Goal: Use online tool/utility: Utilize a website feature to perform a specific function

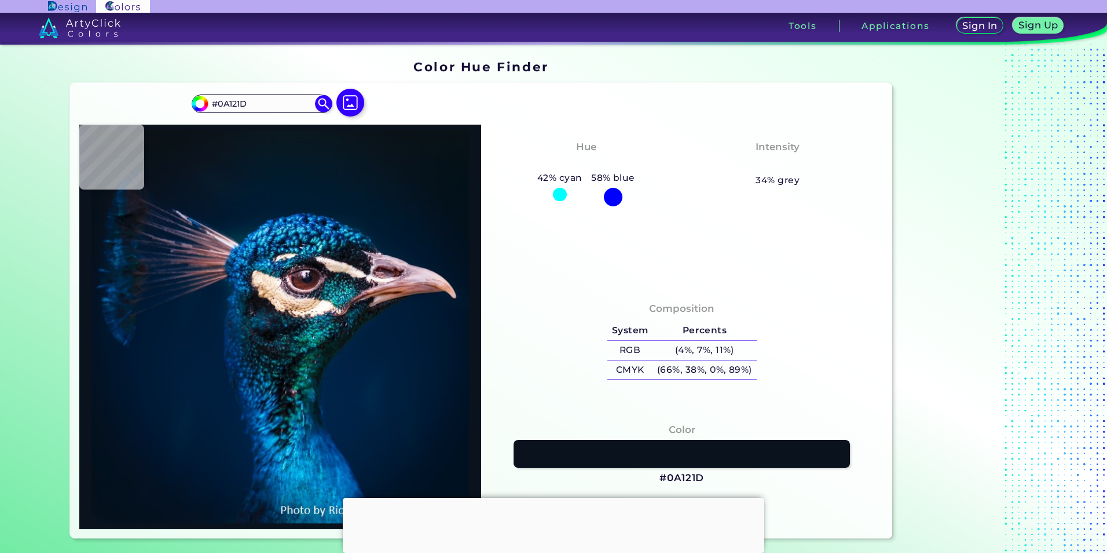
type input "#0f1a26"
type input "#0F1A26"
type input "#2d324f"
type input "#2D324F"
type input "#001b38"
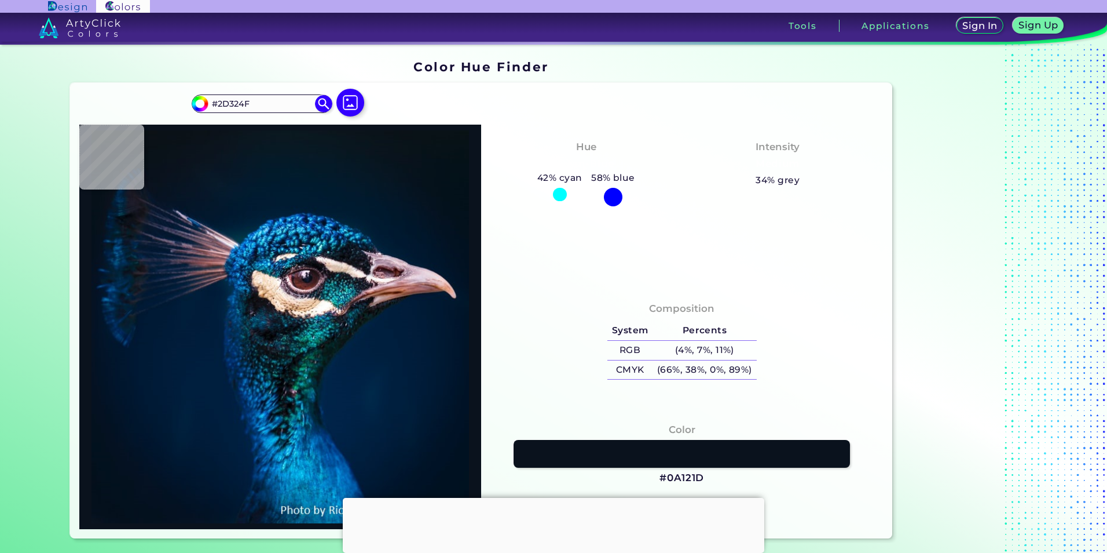
type input "#001B38"
type input "#0f343c"
type input "#0F343C"
type input "#00303e"
type input "#00303E"
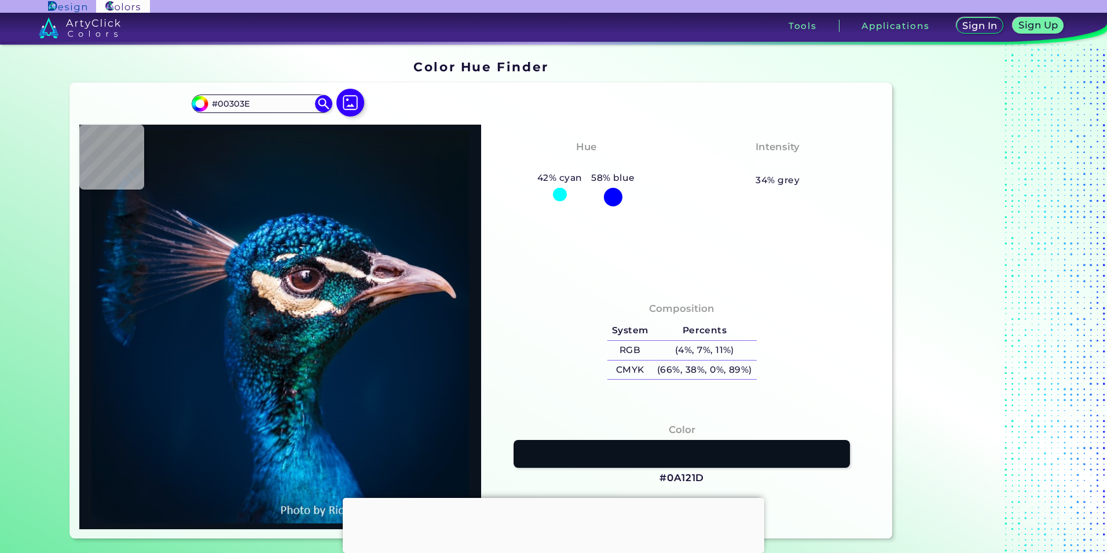
type input "#004085"
type input "#001428"
type input "#001832"
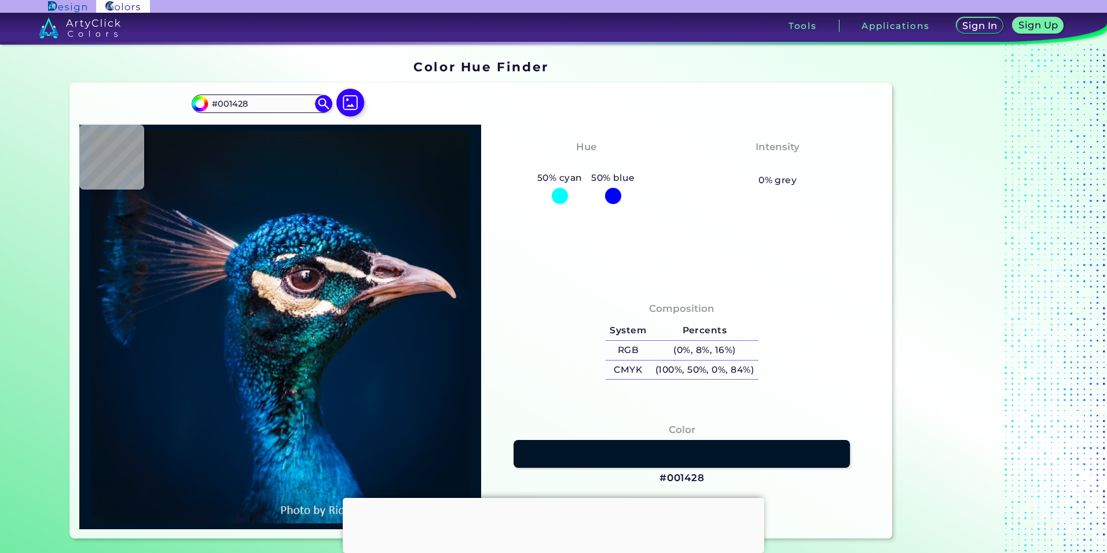
type input "#001832"
type input "#562828"
type input "#043063"
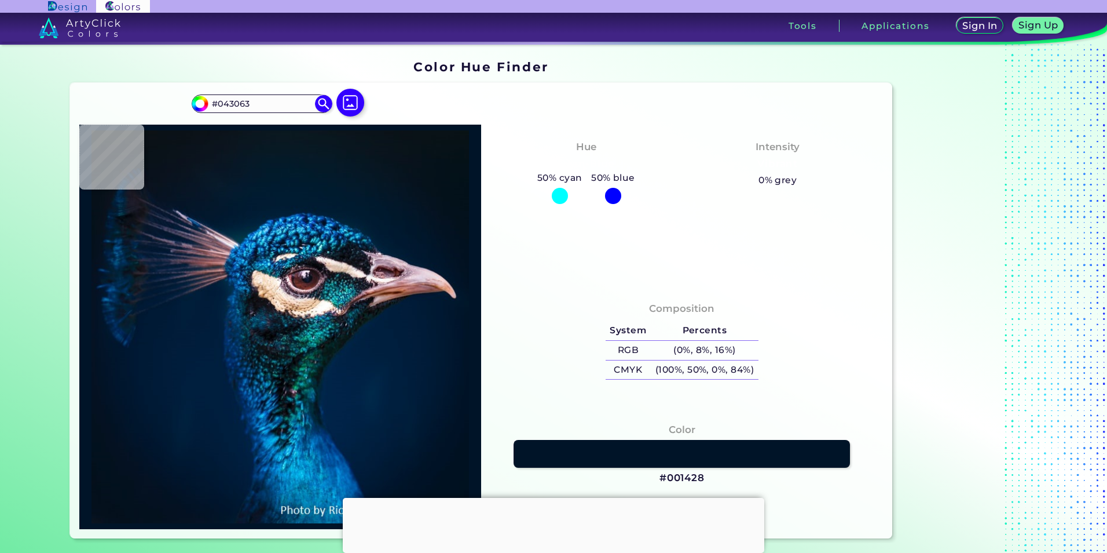
type input "#001c33"
type input "#001C33"
type input "#001b2f"
type input "#001B2F"
type input "#011b2c"
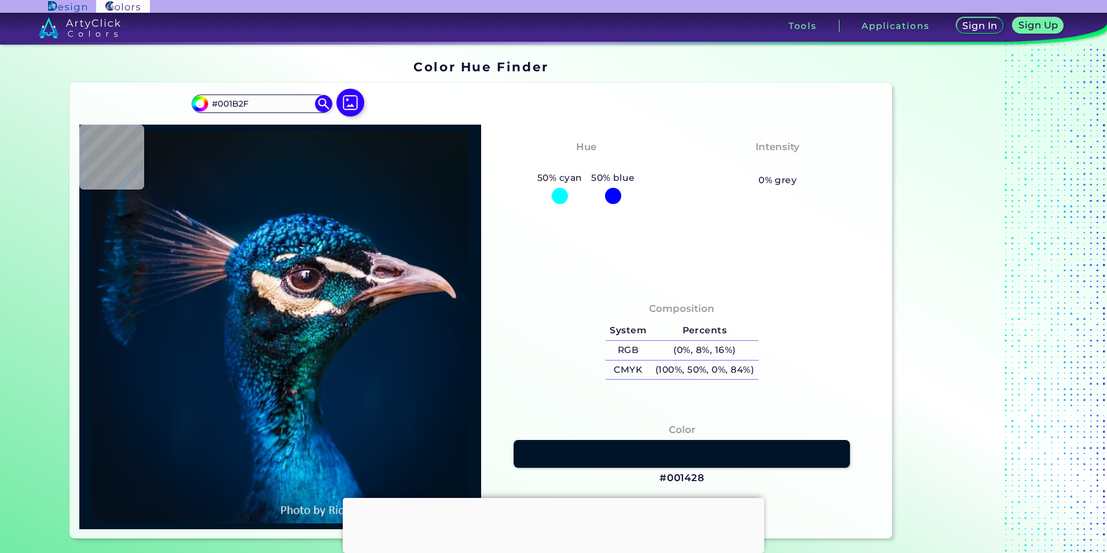
type input "#011B2C"
type input "#011b2a"
type input "#011B2A"
type input "#03192a"
type input "#03192A"
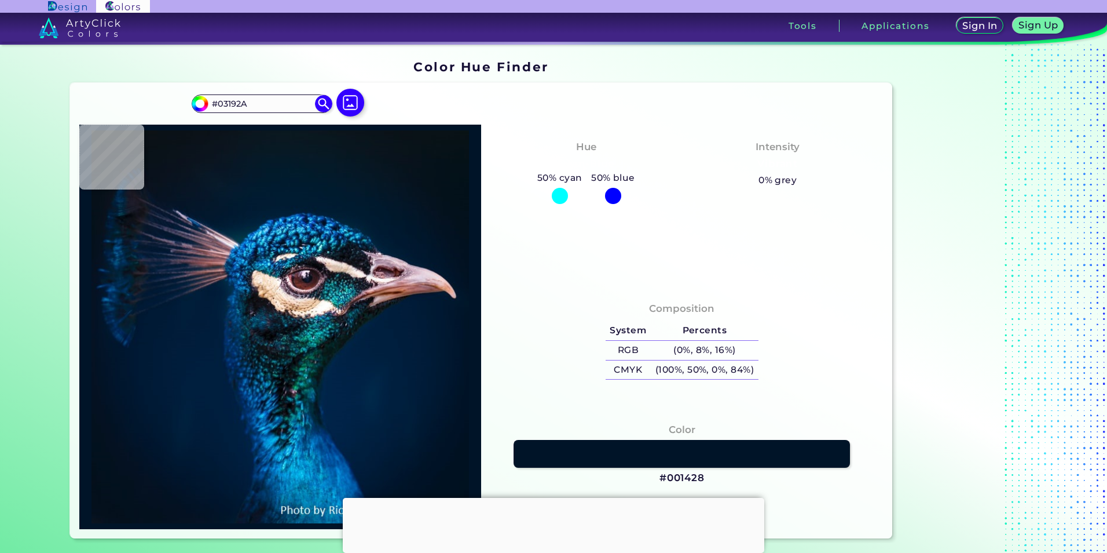
type input "#04192a"
type input "#04192A"
type input "#04192c"
type input "#04192C"
type input "#03192e"
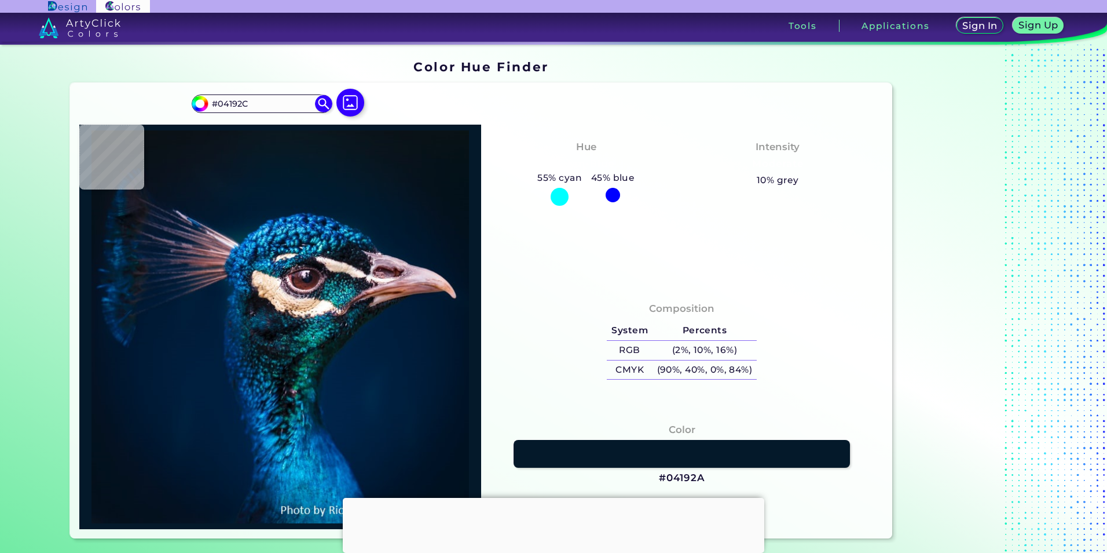
type input "#03192E"
type input "#041a2f"
type input "#041A2F"
type input "#021b2f"
type input "#021B2F"
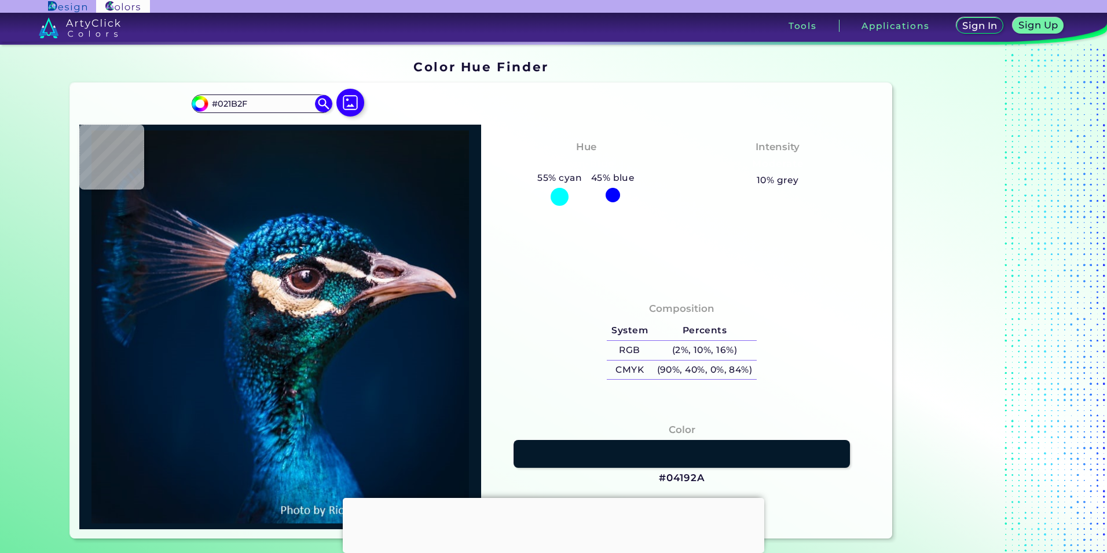
type input "#041a2f"
type input "#041A2F"
type input "#041b2d"
type input "#041B2D"
type input "#061729"
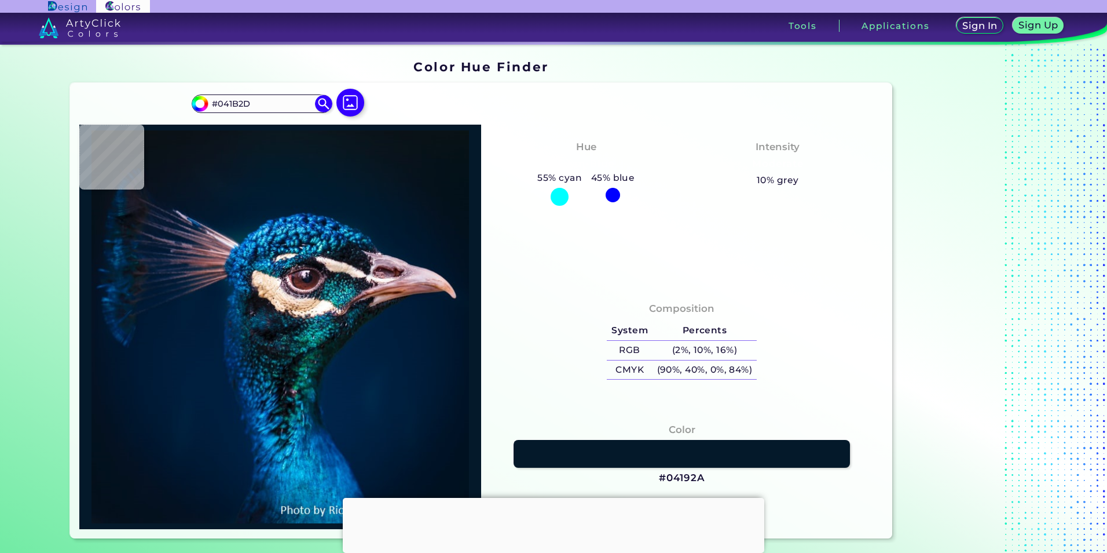
type input "#061729"
type input "#061528"
type input "#081528"
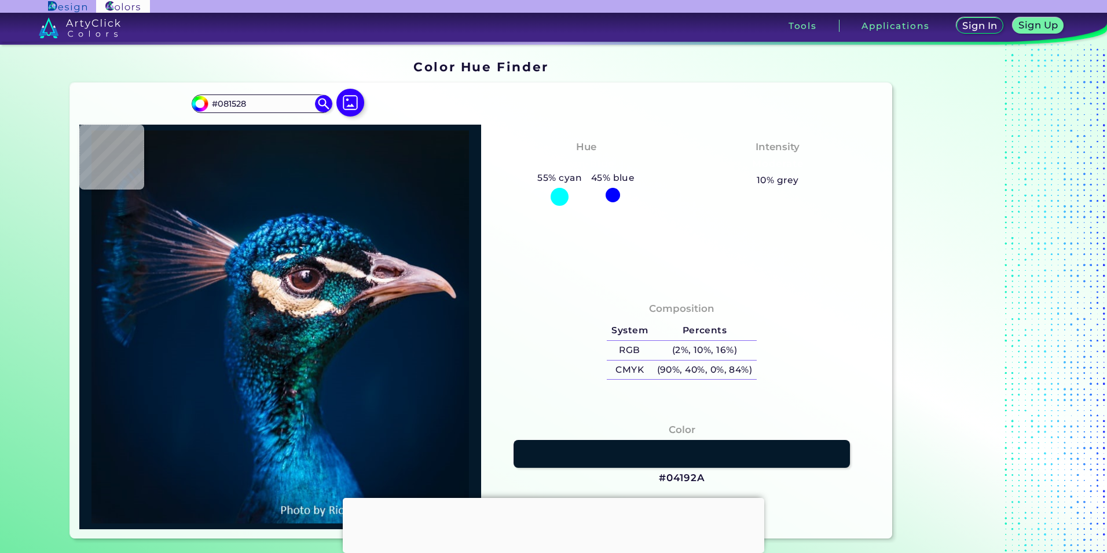
type input "#041624"
type input "#071321"
type input "#07131f"
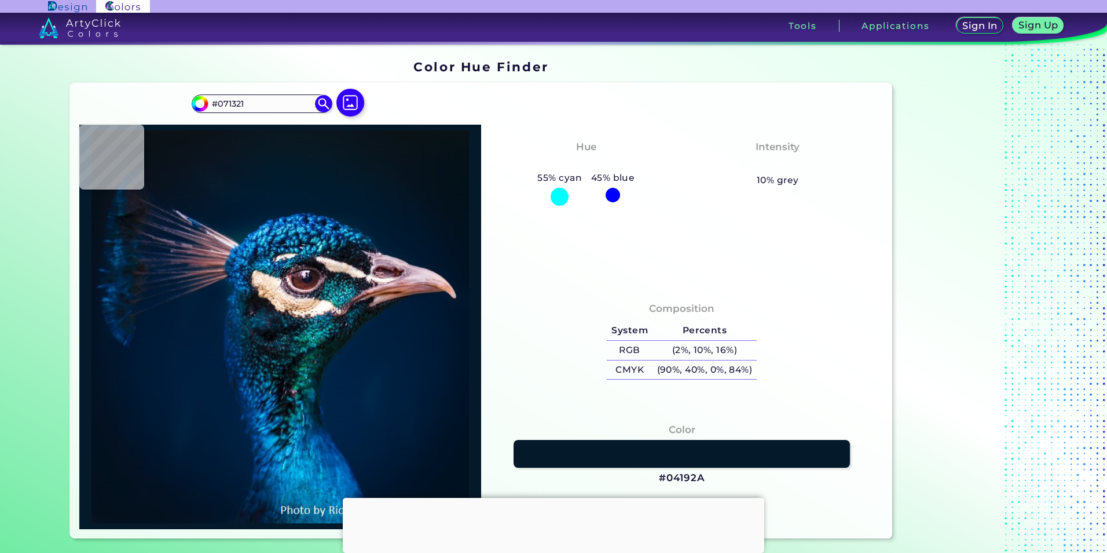
type input "#07131F"
type input "#08121c"
type input "#08121C"
type input "#08101b"
type input "#08101B"
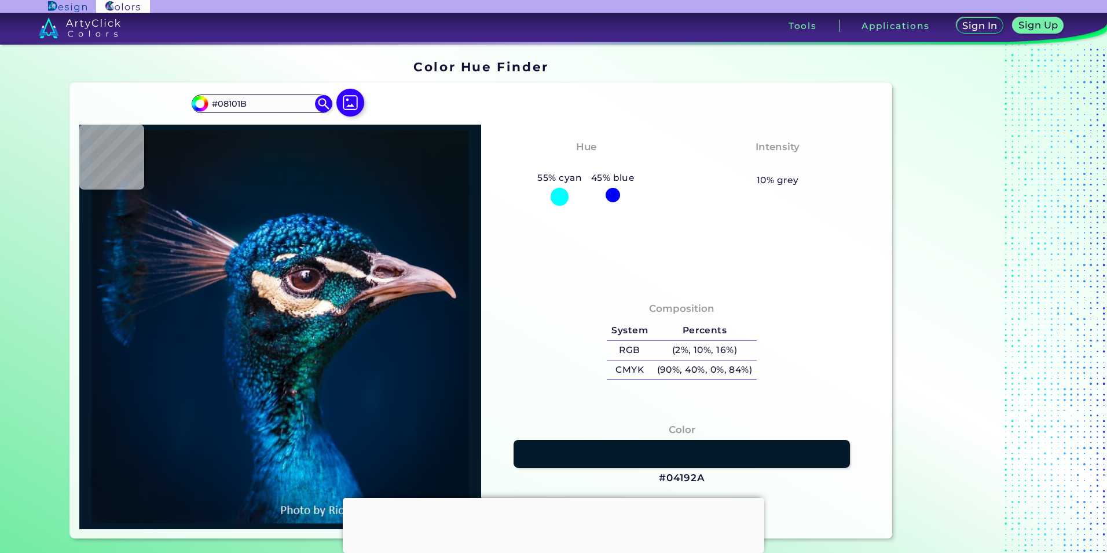
type input "#08111e"
type input "#08111E"
type input "#0b101c"
type input "#0B101C"
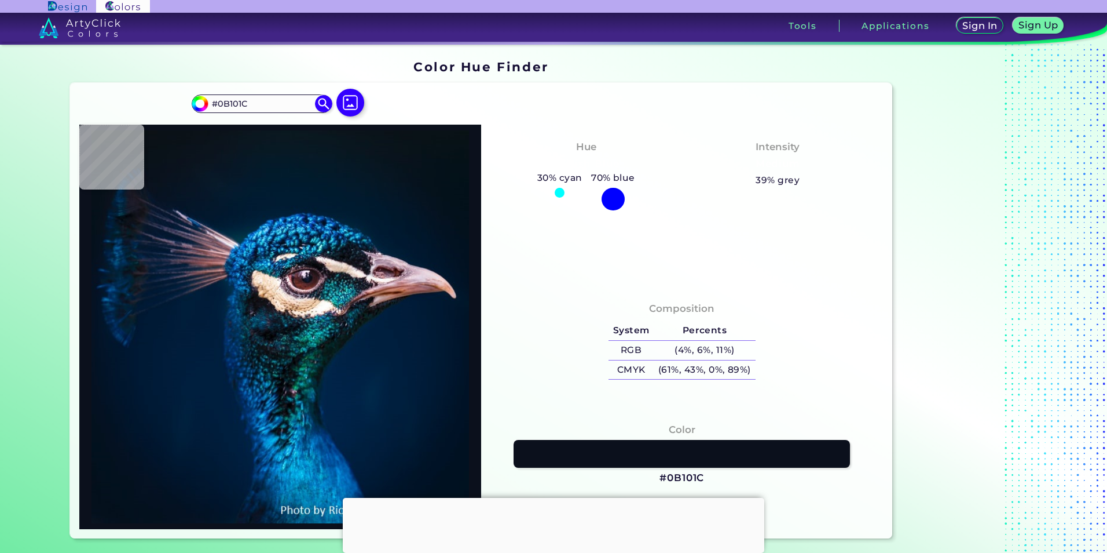
type input "#222534"
type input "#061b3a"
type input "#061B3A"
type input "#002f53"
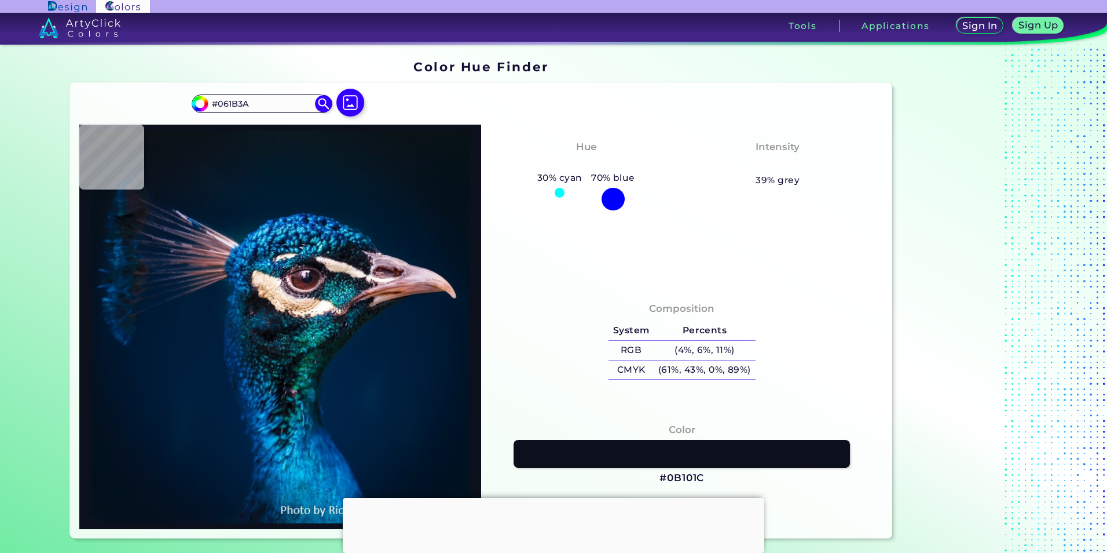
type input "#002F53"
type input "#0d1520"
type input "#0D1520"
type input "#002247"
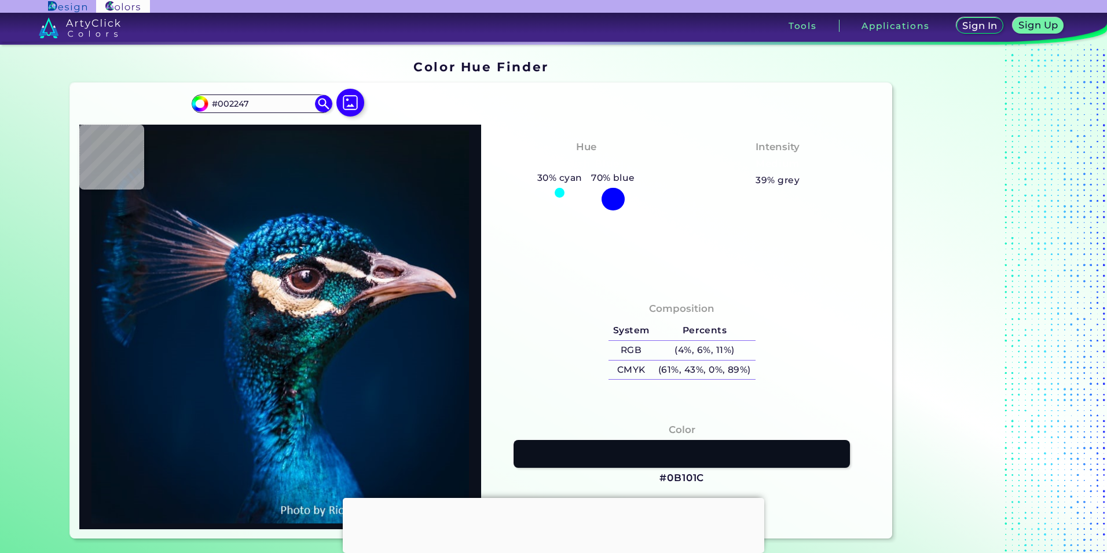
type input "#011c39"
type input "#011C39"
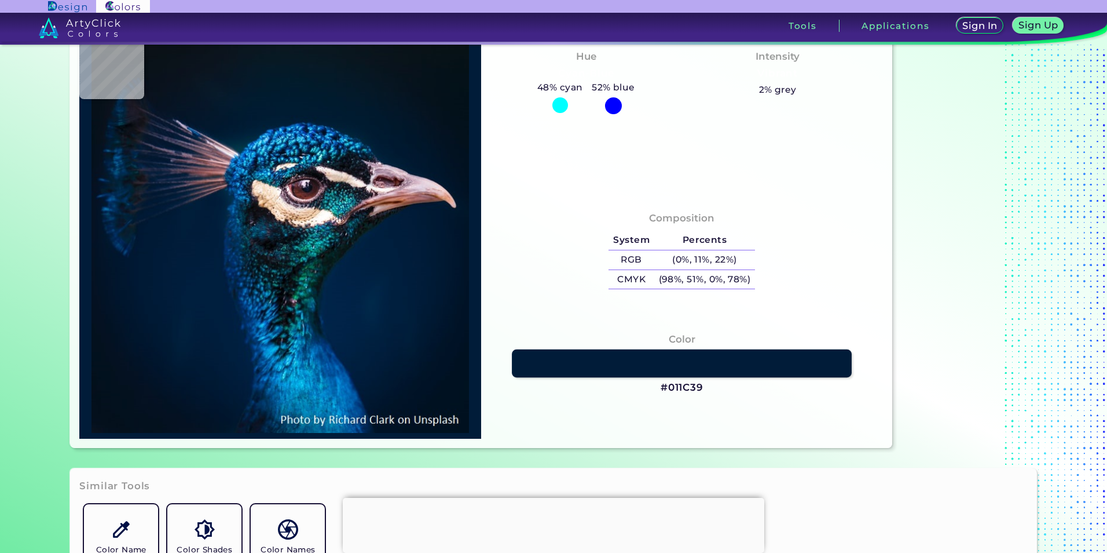
scroll to position [174, 0]
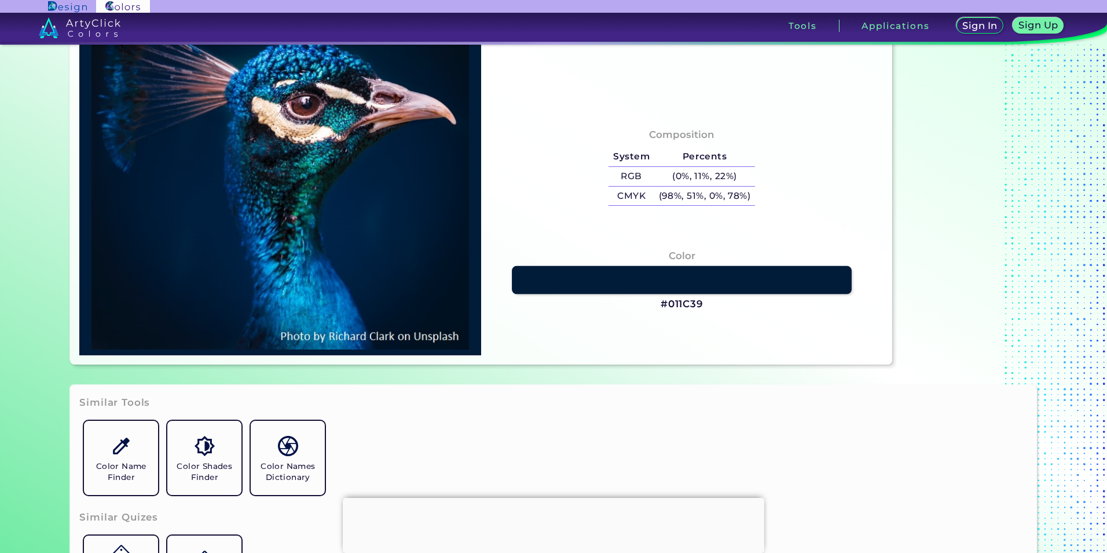
click at [649, 277] on link at bounding box center [682, 280] width 340 height 28
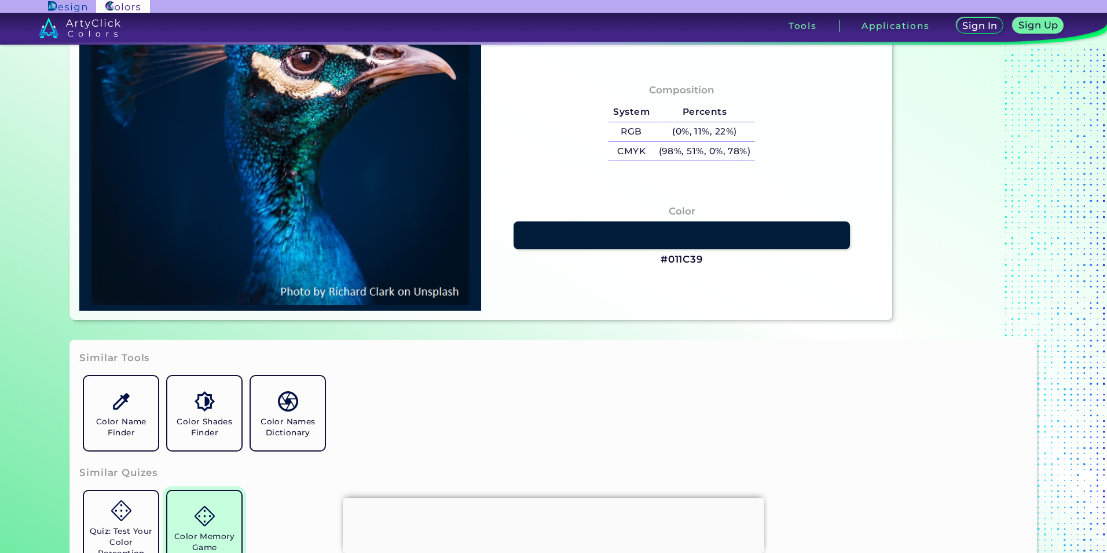
scroll to position [290, 0]
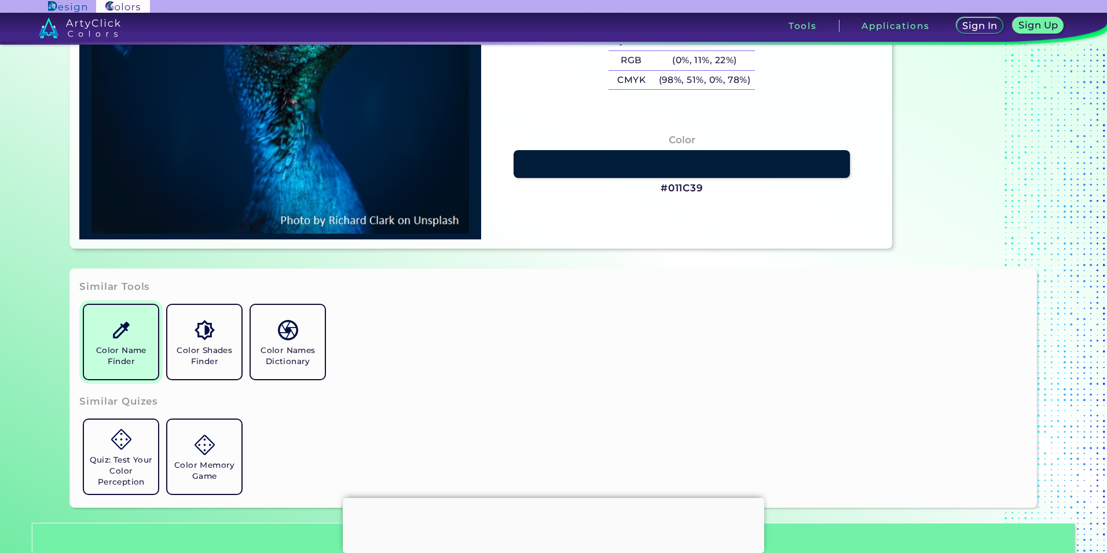
click at [127, 361] on h5 "Color Name Finder" at bounding box center [121, 356] width 65 height 22
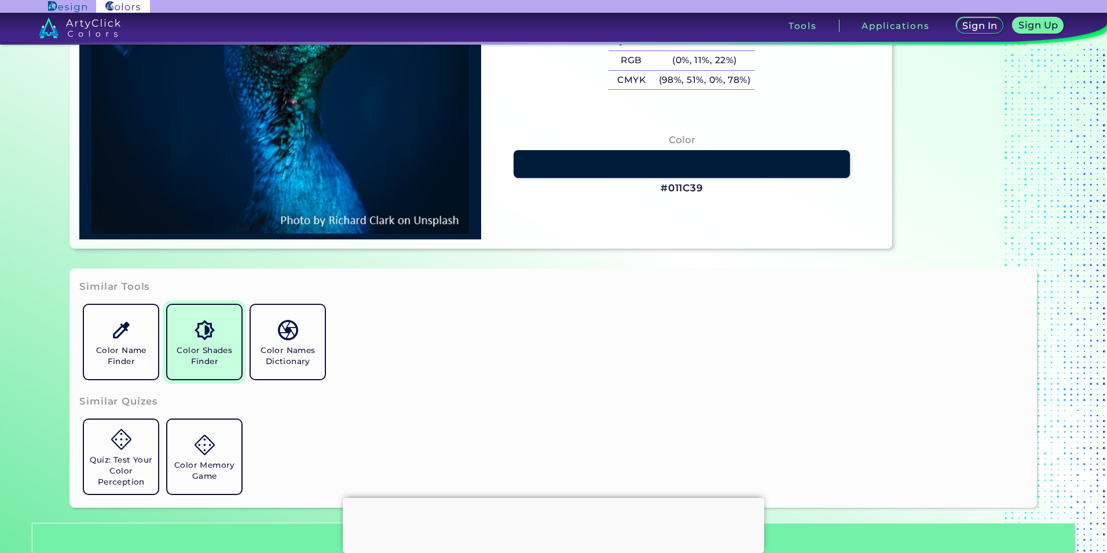
type input "#03111e"
type input "#03111E"
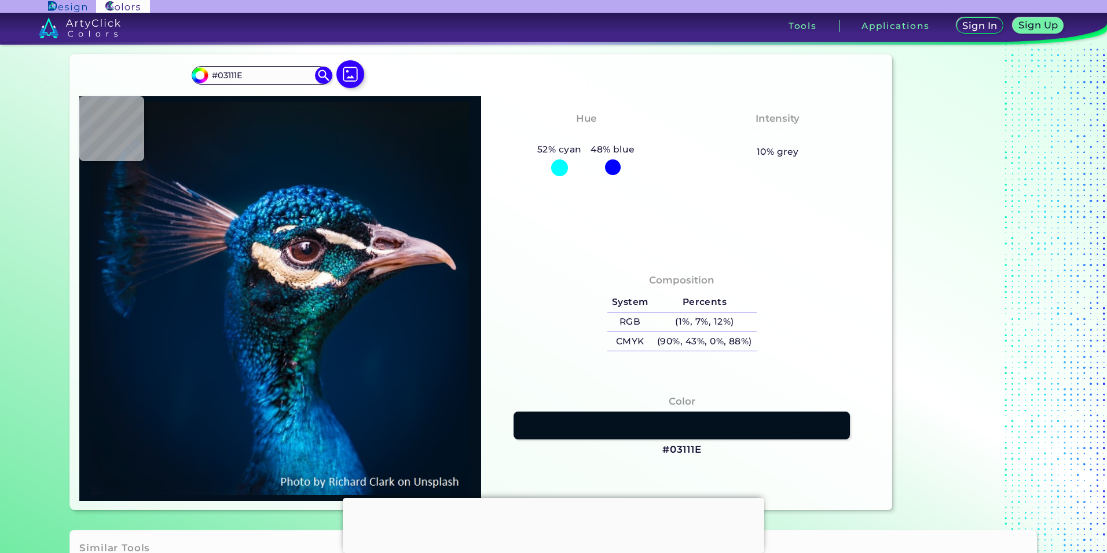
scroll to position [0, 0]
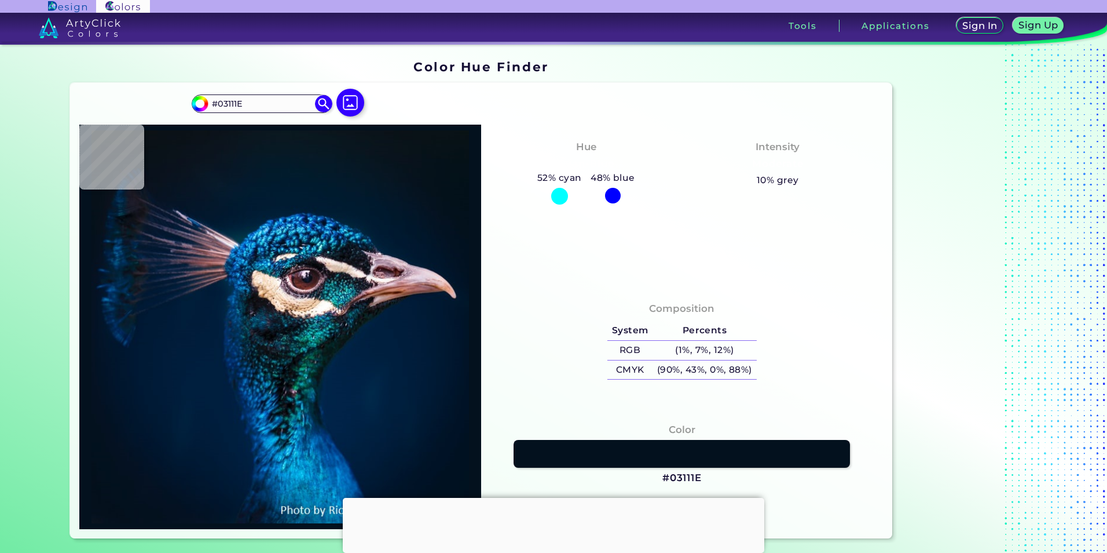
type input "#001a35"
type input "#001A35"
type input "#001e3a"
type input "#001E3A"
type input "#011f3b"
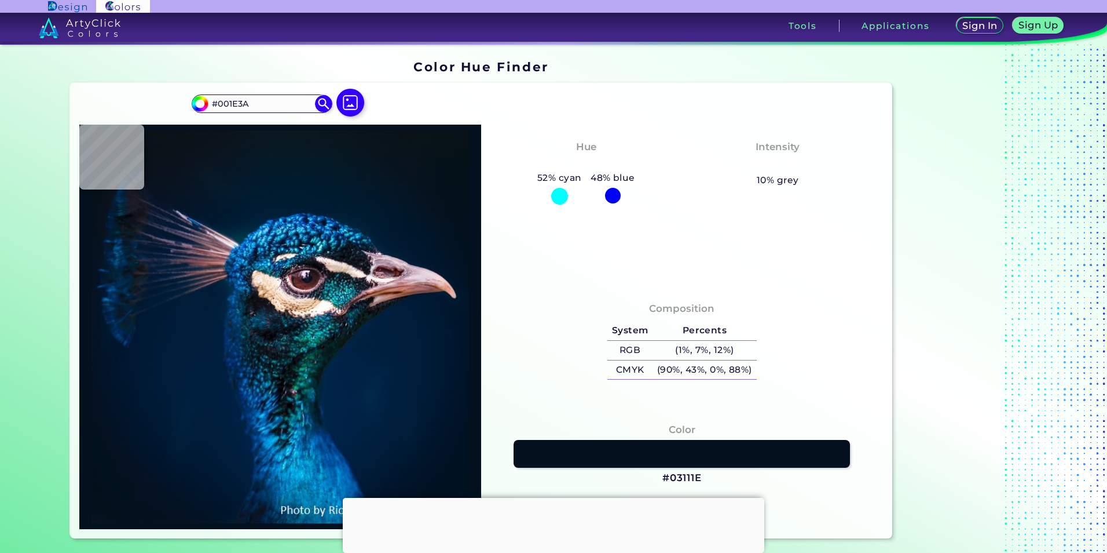
type input "#011F3B"
type input "#001f3b"
type input "#001F3B"
type input "#001f3c"
type input "#001F3C"
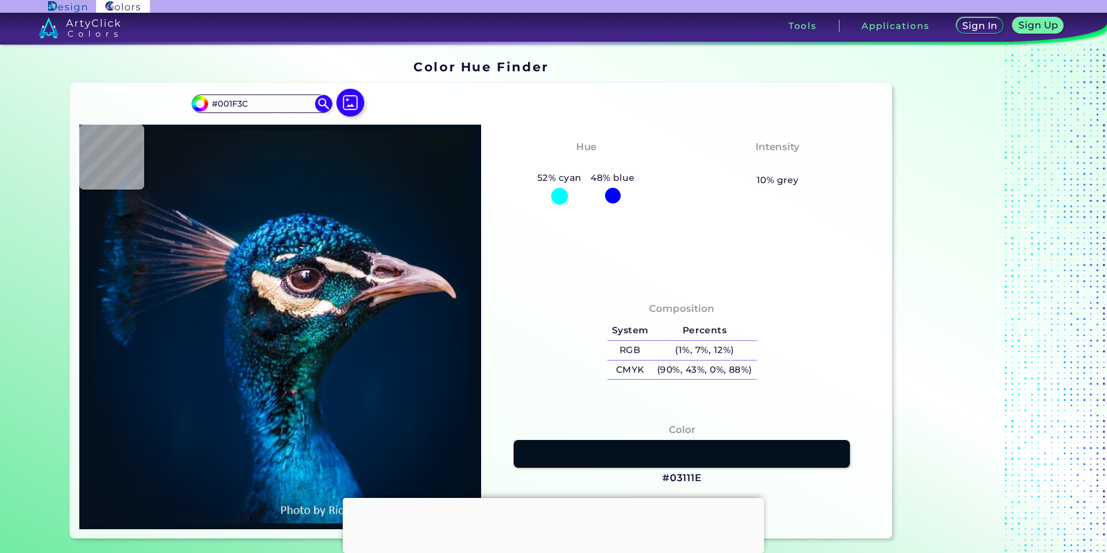
type input "#001f3e"
type input "#001F3E"
type input "#161518"
type input "#131d27"
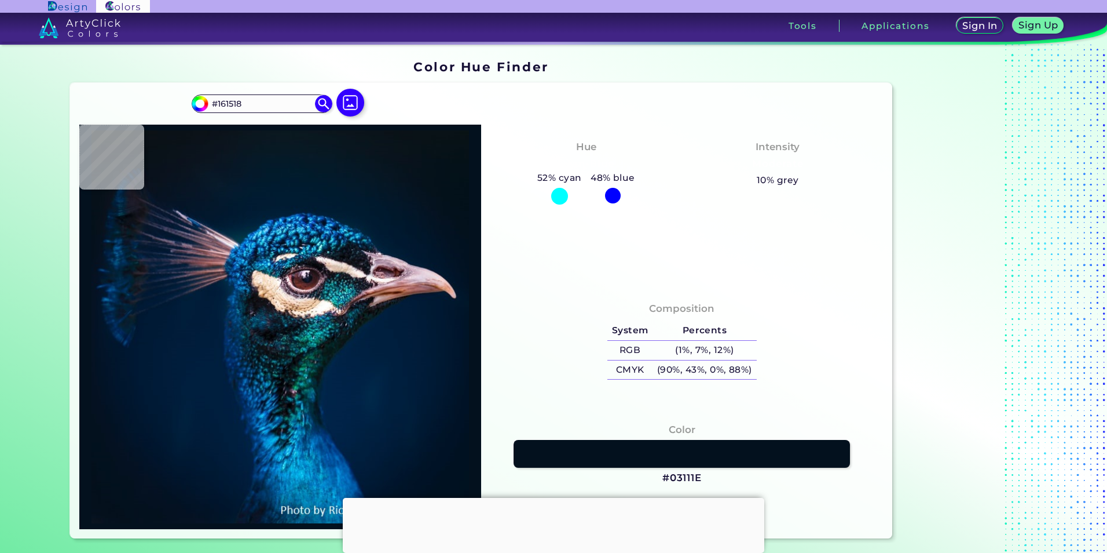
type input "#131D27"
type input "#11111a"
type input "#11111A"
type input "#012442"
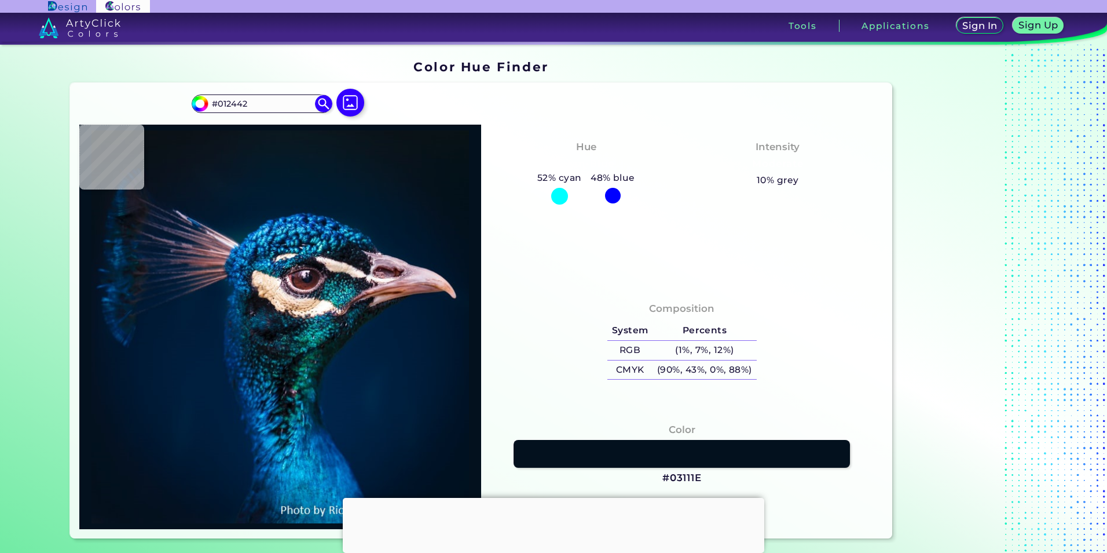
type input "#2b9add"
type input "#2B9ADD"
type input "#001c34"
type input "#001C34"
type input "#001b30"
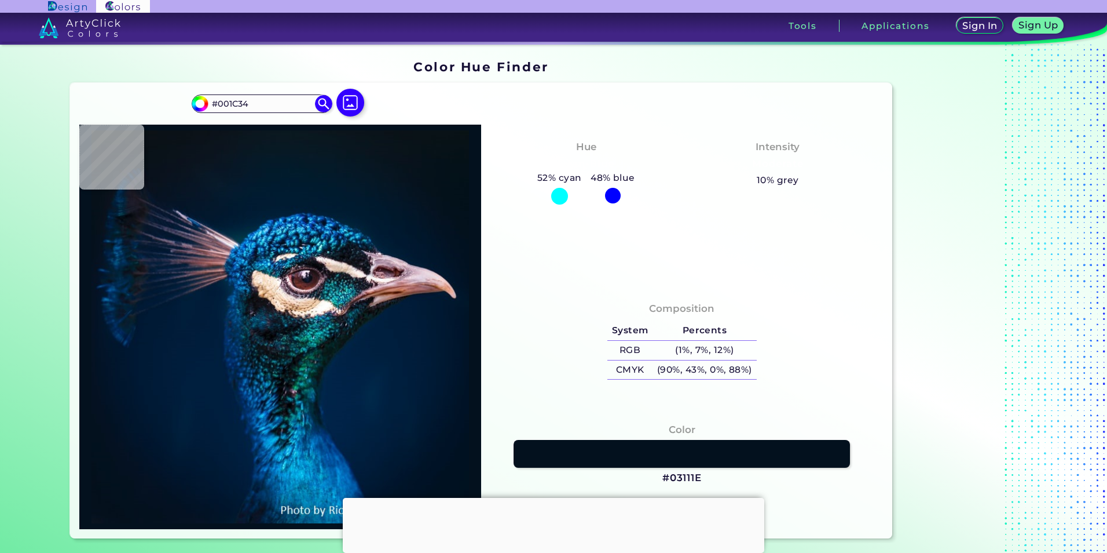
type input "#001B30"
type input "#011b2c"
type input "#011B2C"
type input "#031a28"
type input "#031A28"
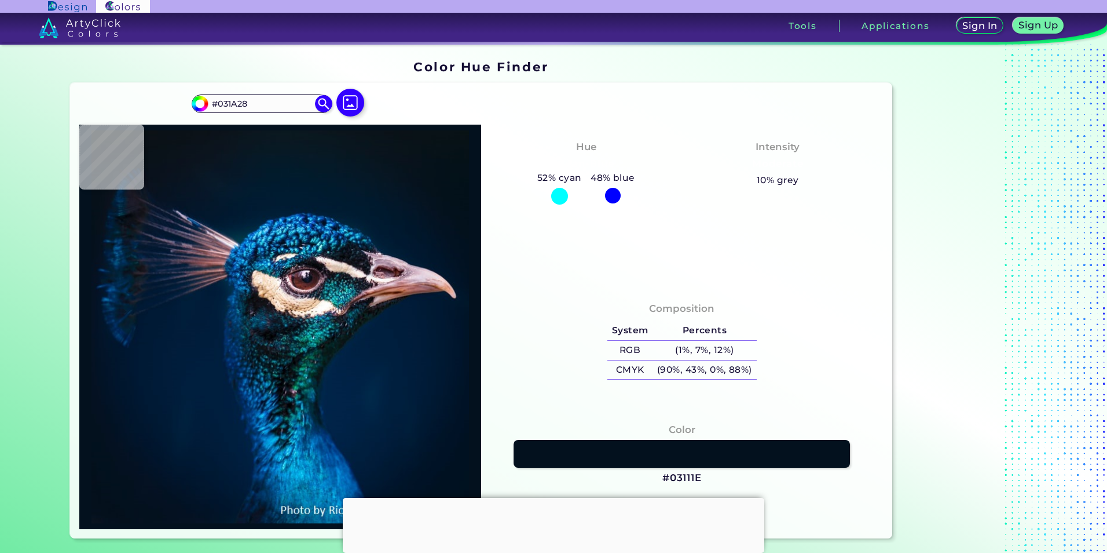
type input "#071927"
type input "#091823"
type input "#0a1821"
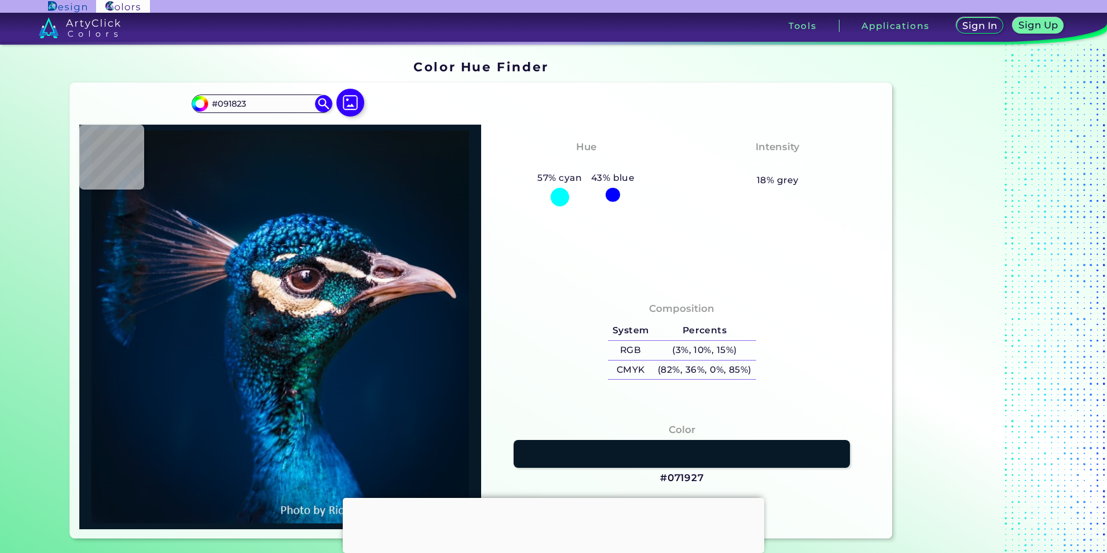
type input "#0A1821"
type input "#0a1920"
type input "#0A1920"
type input "#09181f"
type input "#09181F"
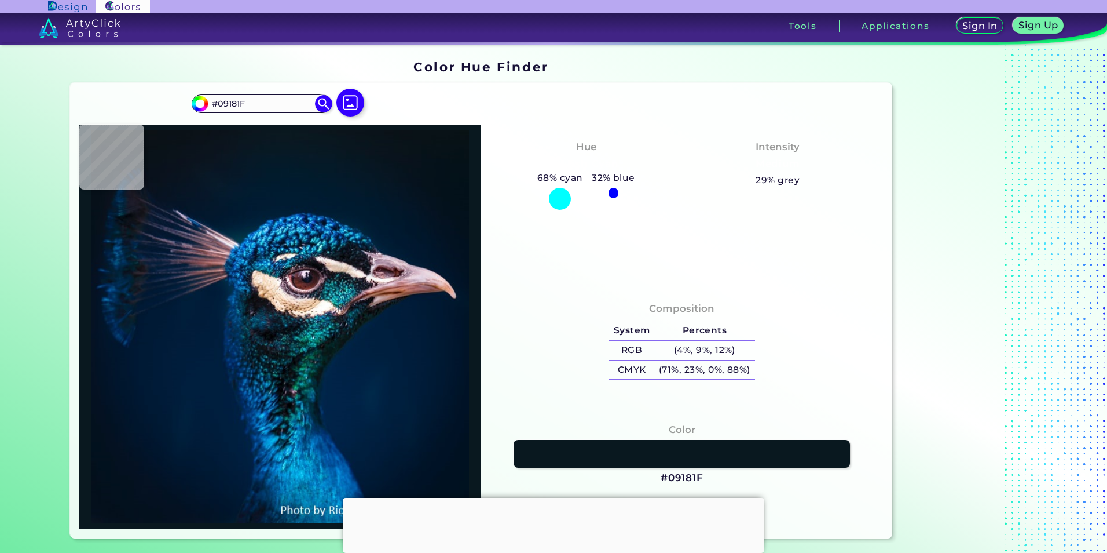
type input "#081722"
type input "#071925"
type input "#061927"
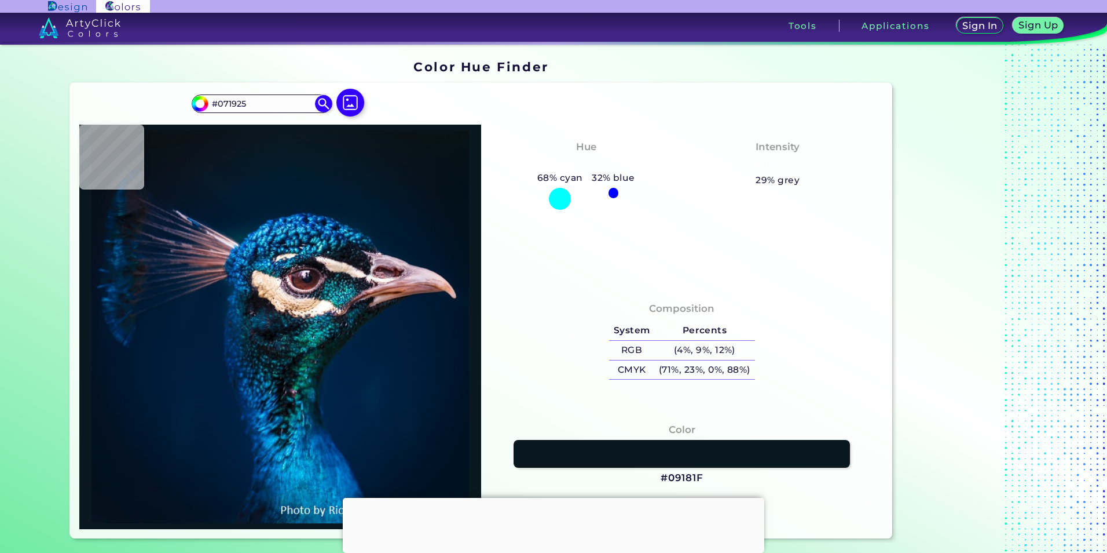
type input "#061927"
type input "#051927"
type input "#041a28"
type input "#041A28"
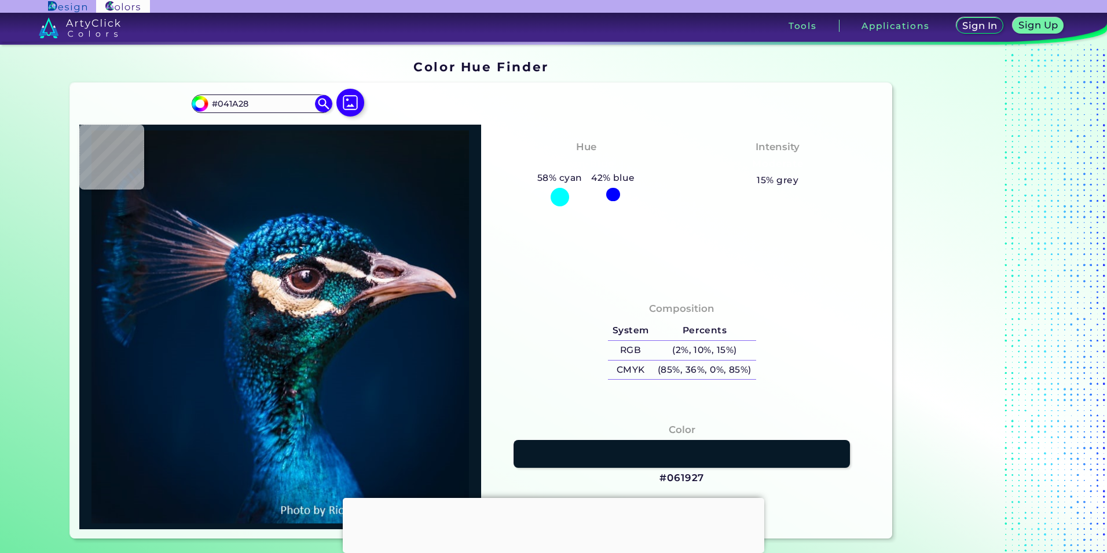
type input "#04192a"
type input "#04192A"
type input "#031a2a"
type input "#031A2A"
type input "#031a2c"
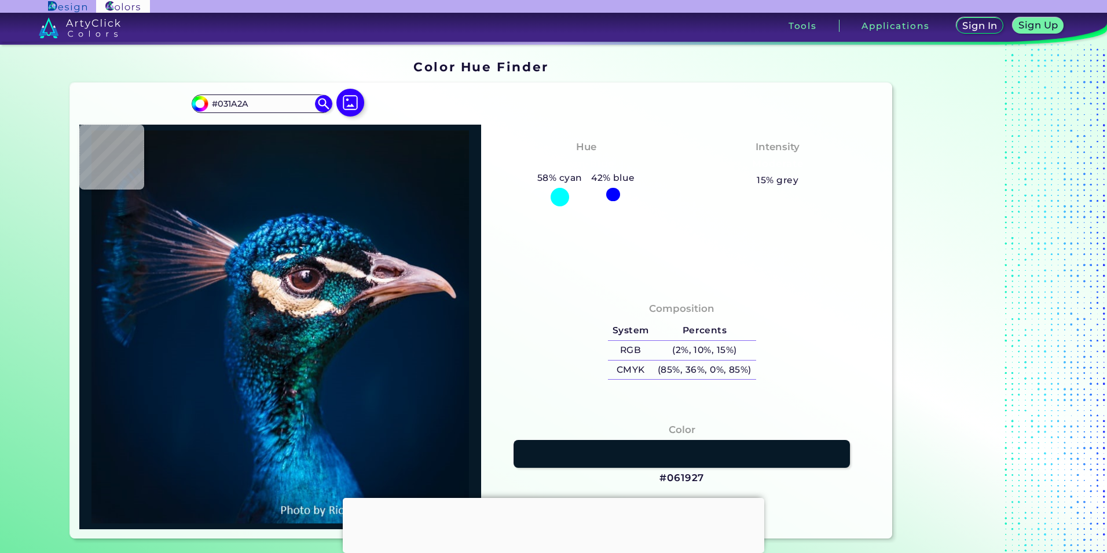
type input "#031A2C"
type input "#03192e"
type input "#03192E"
type input "#011a2e"
type input "#011A2E"
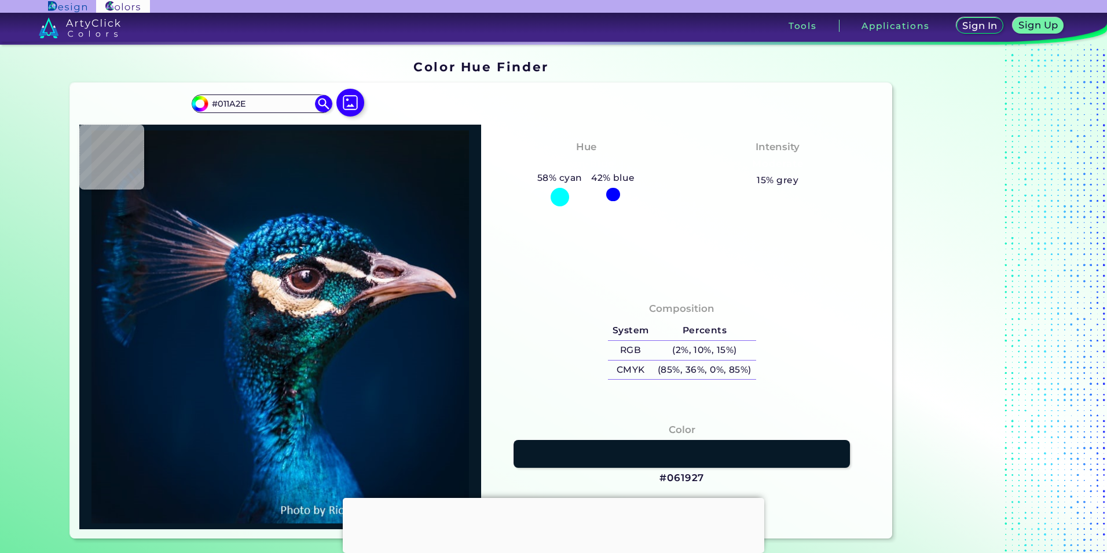
type input "#00192d"
type input "#00192D"
type input "#00192f"
type input "#00192F"
type input "#001a2f"
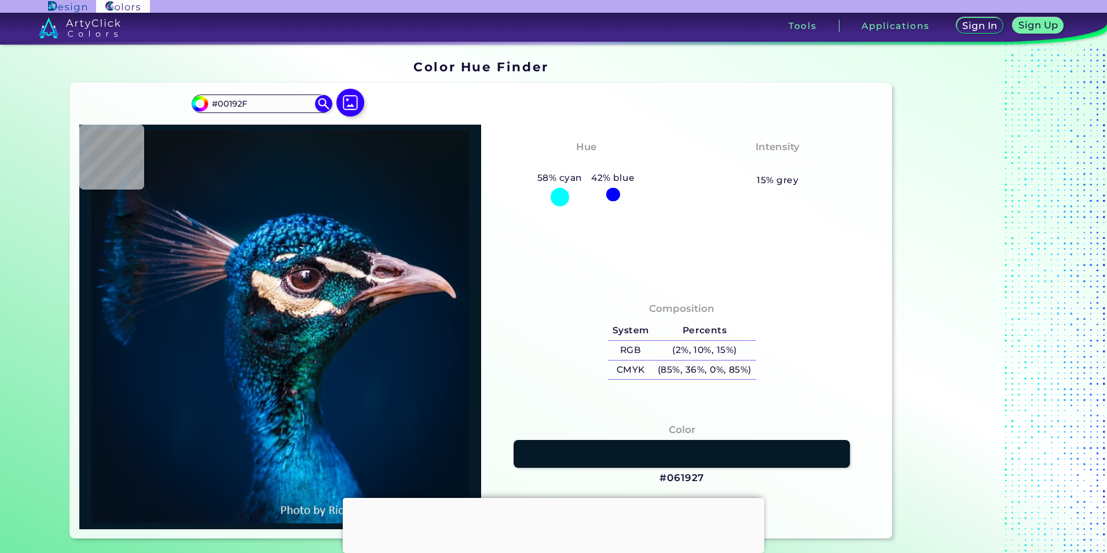
type input "#001A2F"
type input "#001b30"
type input "#001B30"
type input "#011a30"
type input "#011A30"
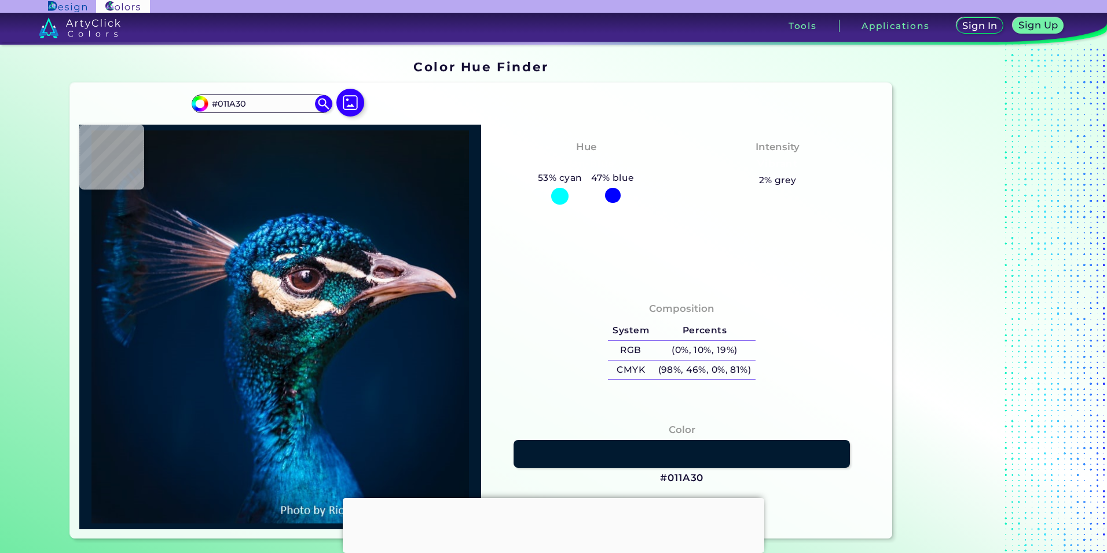
type input "#001a30"
type input "#001A30"
type input "#001b30"
type input "#001B30"
type input "#001a31"
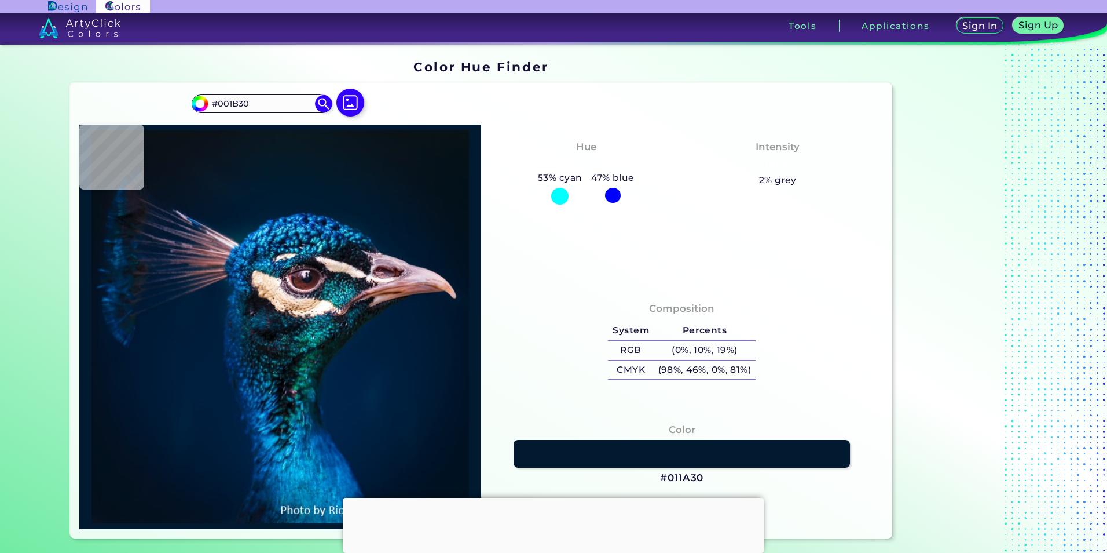
type input "#001A31"
type input "#011b34"
type input "#011B34"
type input "#001b34"
type input "#001B34"
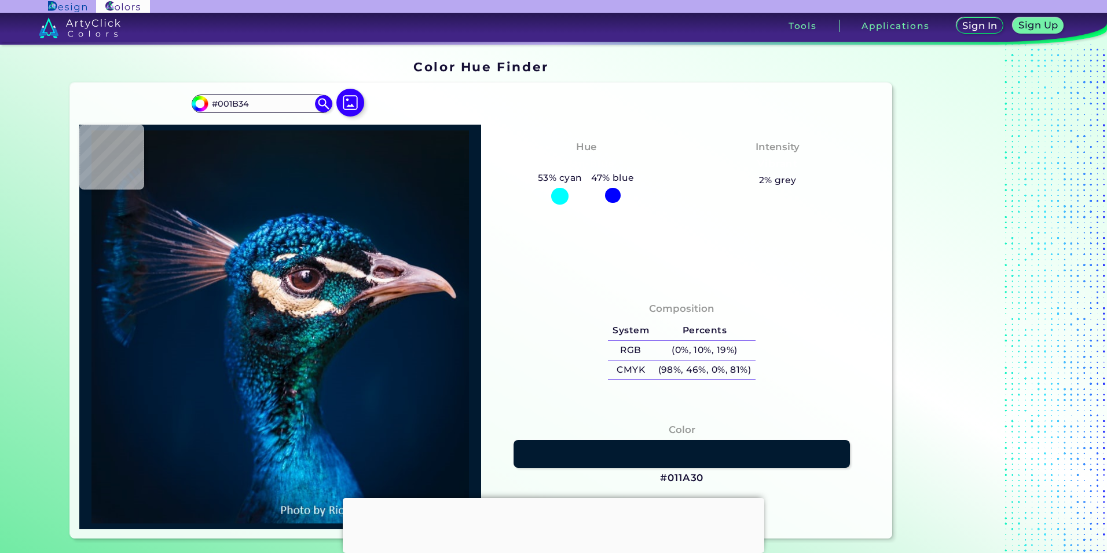
type input "#001c34"
type input "#001C34"
type input "#001f36"
type input "#001F36"
type input "#01223a"
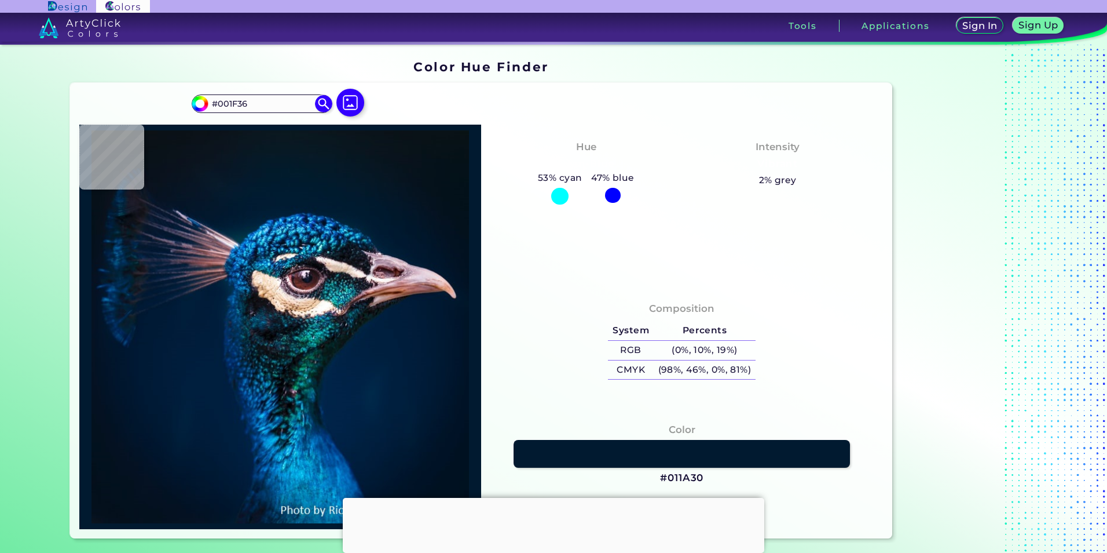
type input "#01223A"
type input "#052a44"
type input "#052A44"
type input "#101a2c"
type input "#101A2C"
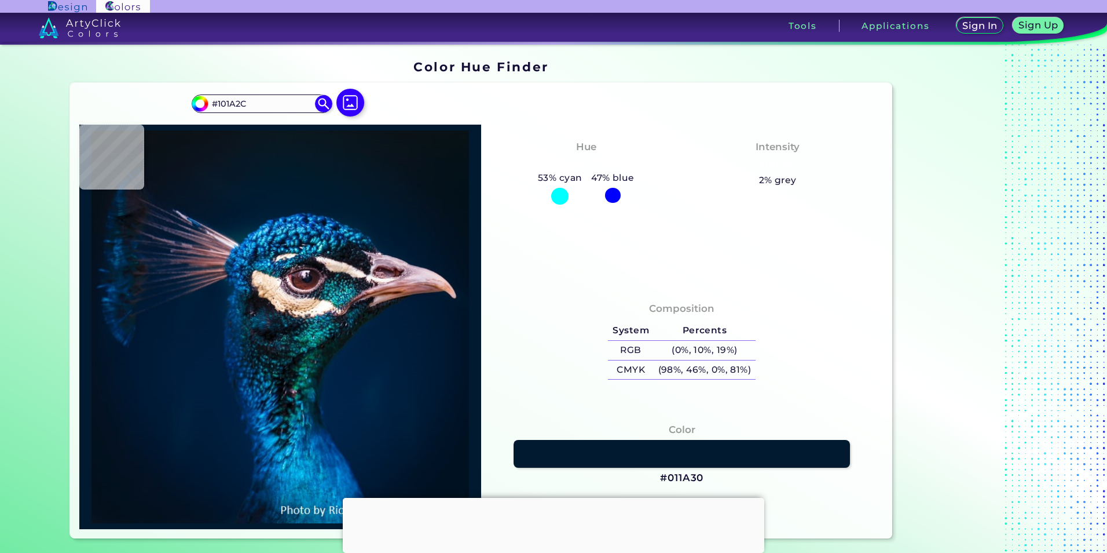
type input "#5c687d"
type input "#5C687D"
type input "#2a3f4e"
type input "#2A3F4E"
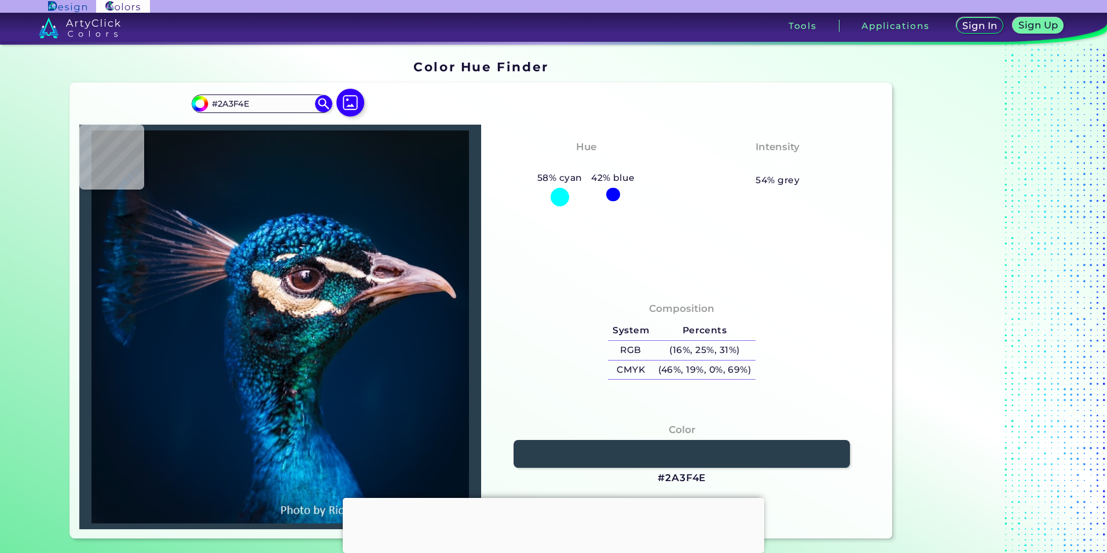
type input "#111d27"
type input "#111D27"
type input "#1a212b"
type input "#1A212B"
type input "#e5d6d6"
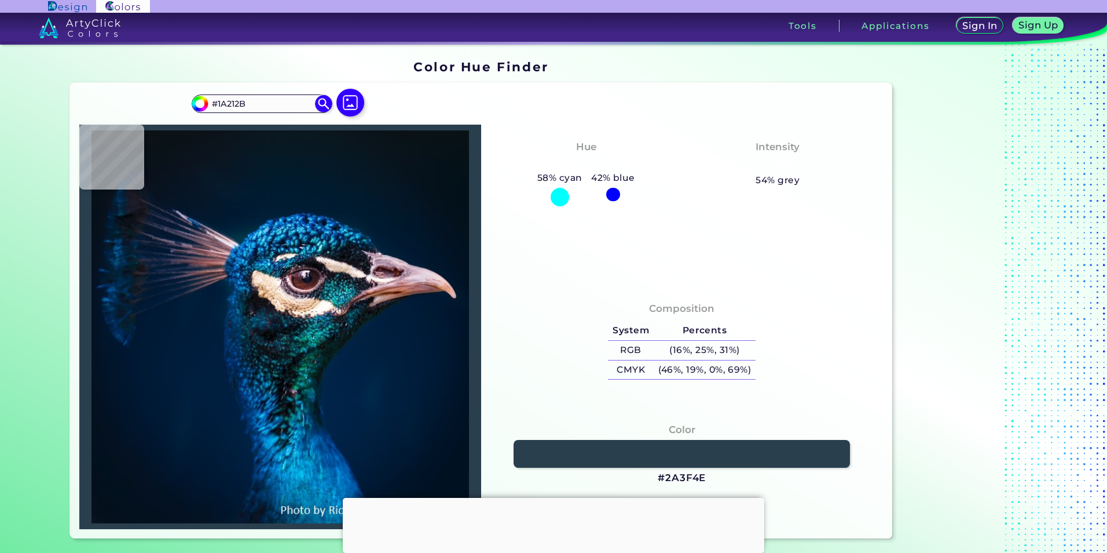
type input "#E5D6D6"
type input "#e0d0c1"
type input "#E0D0C1"
type input "#d4b9a8"
type input "#D4B9A8"
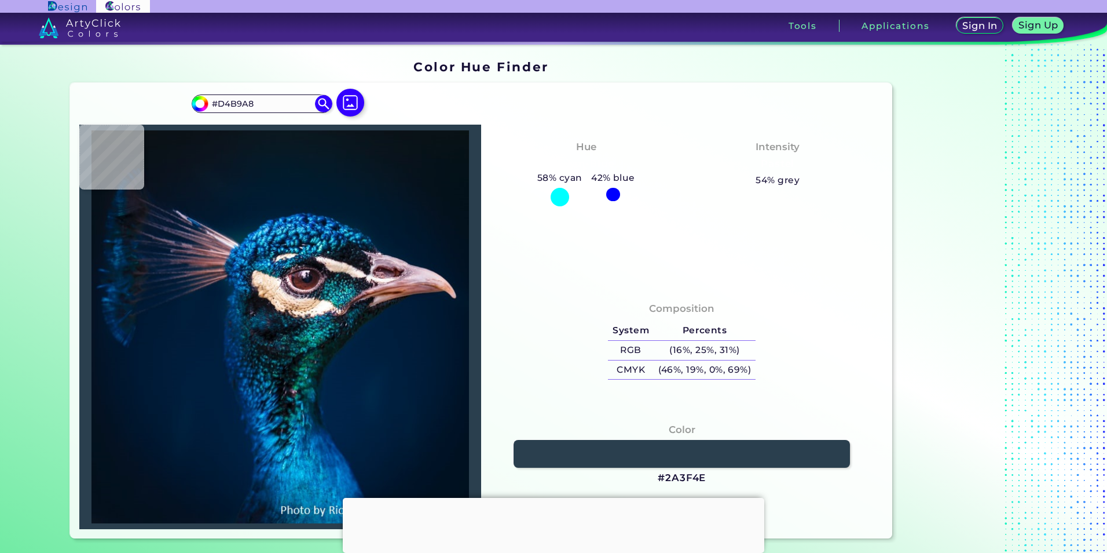
type input "#dfc2ba"
type input "#DFC2BA"
type input "#d3c1ba"
type input "#D3C1BA"
type input "#b3a49f"
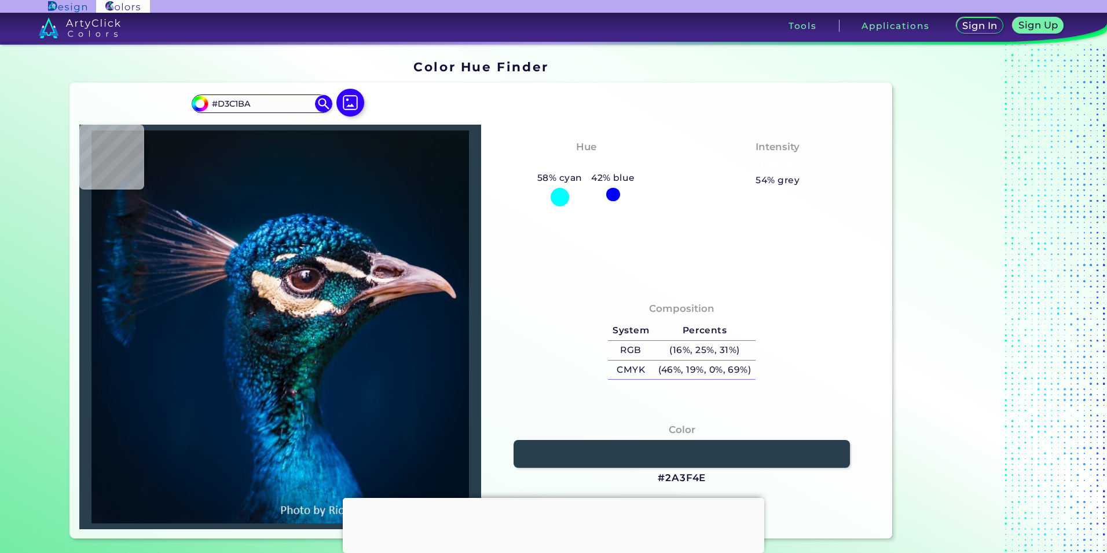
type input "#B3A49F"
type input "#170d0b"
type input "#170D0B"
type input "#180e0f"
type input "#180E0F"
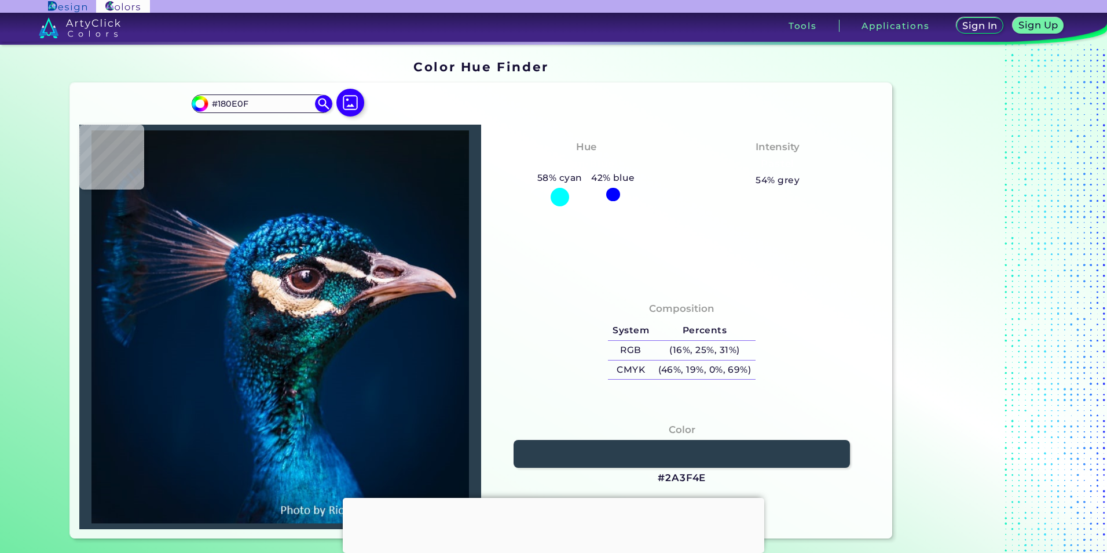
type input "#baa7a3"
type input "#BAA7A3"
type input "#6f5a57"
type input "#6F5A57"
type input "#97867f"
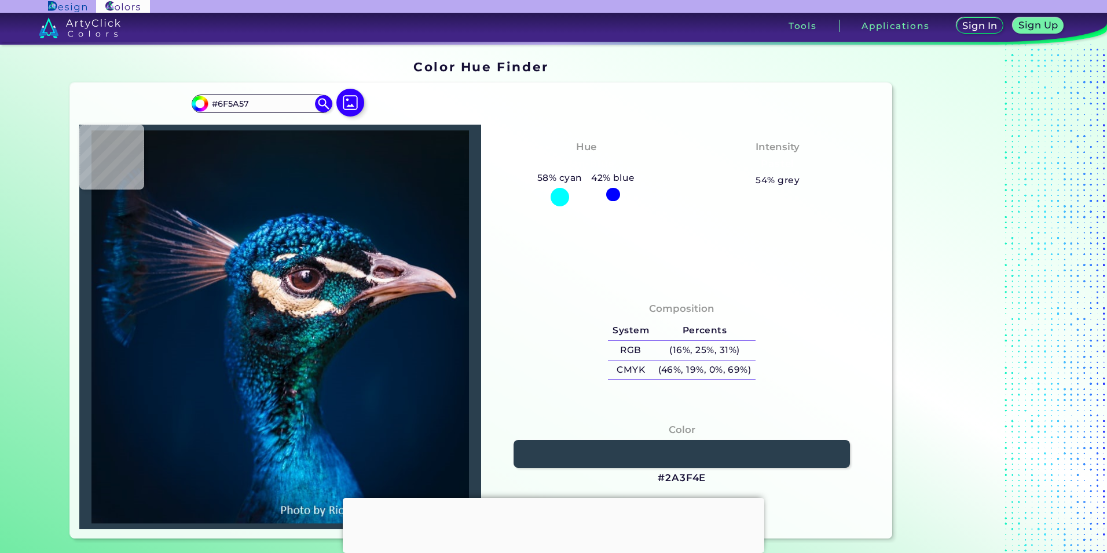
type input "#97867F"
type input "#5e4b41"
type input "#5E4B41"
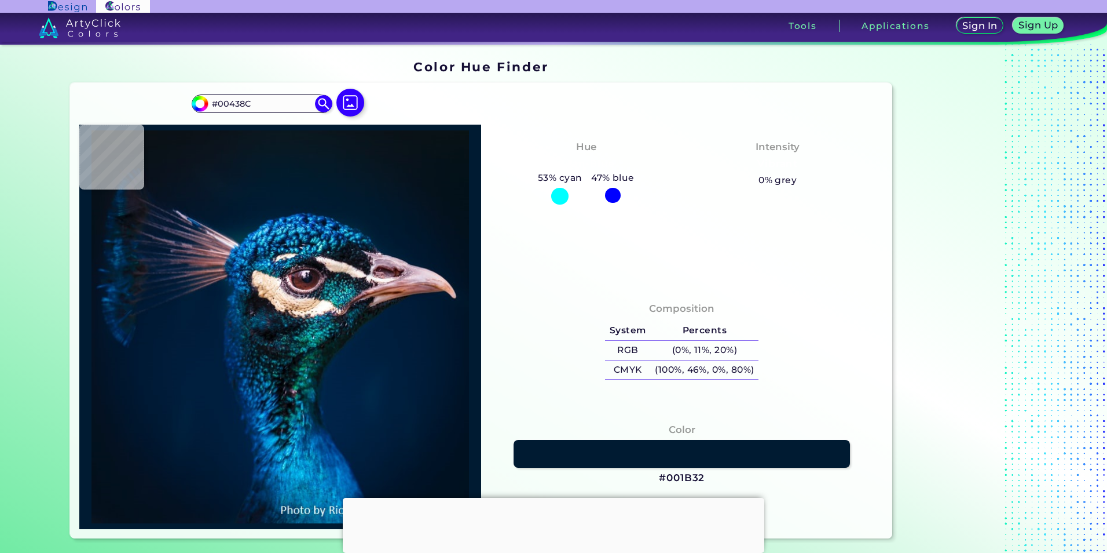
click at [294, 220] on div at bounding box center [280, 327] width 402 height 404
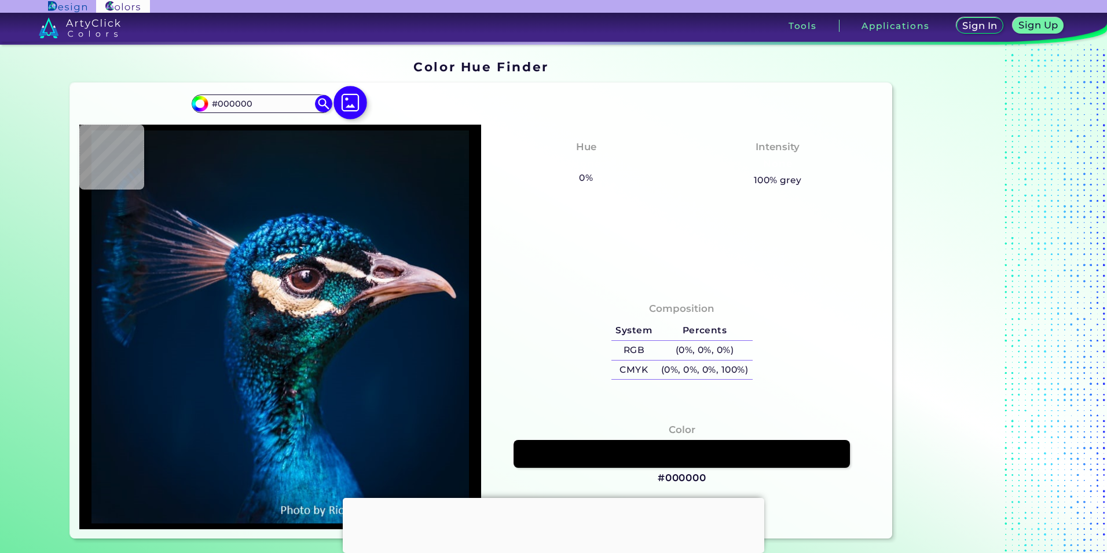
click at [349, 102] on img at bounding box center [351, 103] width 34 height 34
click at [0, 0] on input "file" at bounding box center [0, 0] width 0 height 0
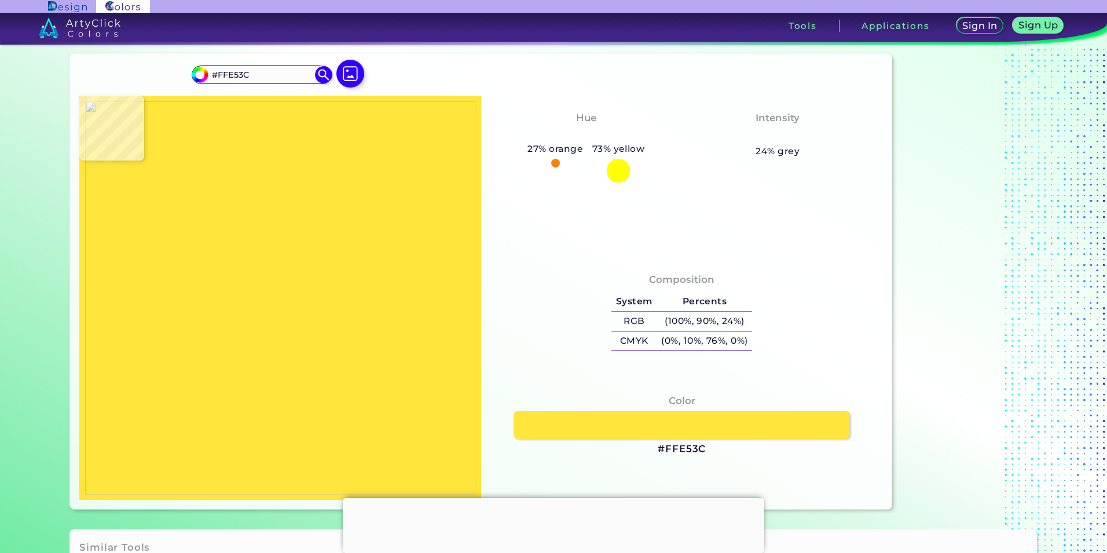
scroll to position [58, 0]
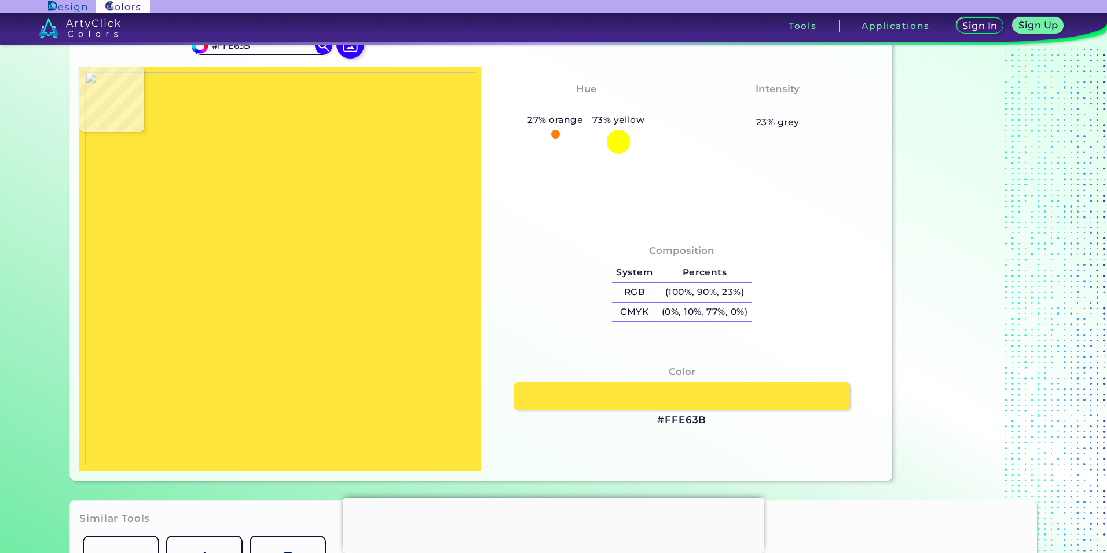
click at [359, 285] on img at bounding box center [280, 268] width 390 height 393
drag, startPoint x: 704, startPoint y: 418, endPoint x: 662, endPoint y: 420, distance: 42.3
click at [662, 420] on div "Color #FFE63B" at bounding box center [682, 396] width 383 height 75
click at [729, 414] on div "Color #FFE63B" at bounding box center [682, 396] width 383 height 75
drag, startPoint x: 678, startPoint y: 419, endPoint x: 656, endPoint y: 421, distance: 21.6
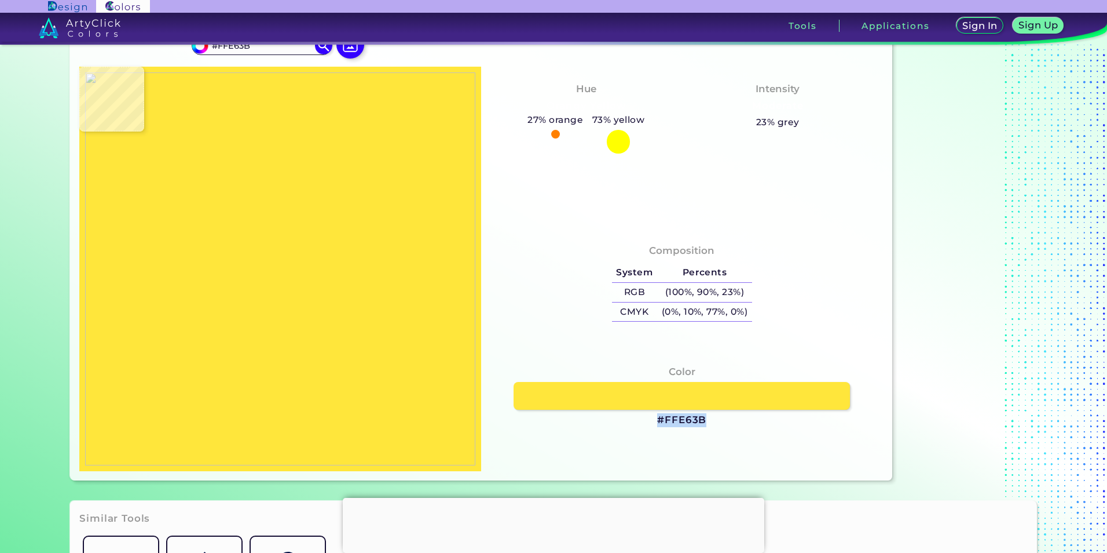
click at [655, 419] on div "Color #FFE63B" at bounding box center [682, 396] width 383 height 75
copy h3 "#FFE63B"
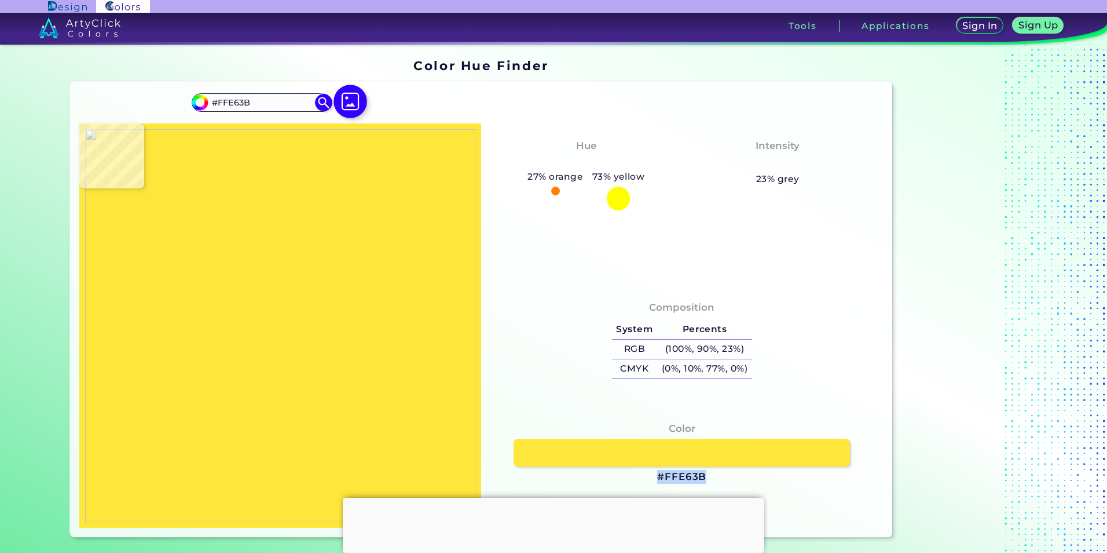
scroll to position [0, 0]
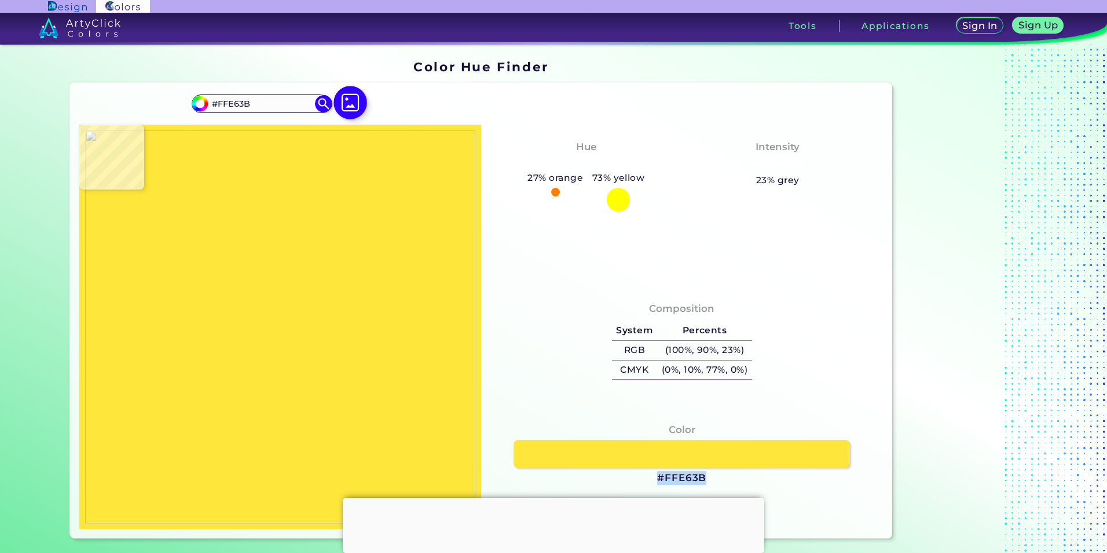
click at [350, 103] on img at bounding box center [351, 103] width 34 height 34
click at [0, 0] on input "file" at bounding box center [0, 0] width 0 height 0
click at [395, 323] on img at bounding box center [280, 326] width 390 height 393
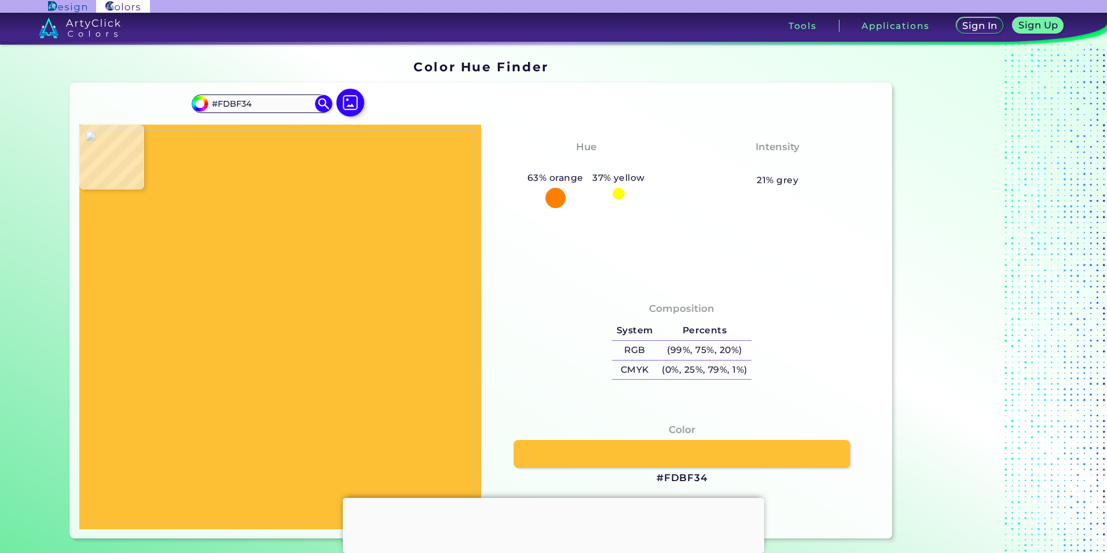
click at [395, 324] on img at bounding box center [280, 326] width 390 height 393
drag, startPoint x: 704, startPoint y: 477, endPoint x: 663, endPoint y: 480, distance: 41.2
click at [663, 479] on h3 "#FDBF34" at bounding box center [682, 478] width 51 height 14
copy h3 "FDBF34"
